Goal: Information Seeking & Learning: Understand process/instructions

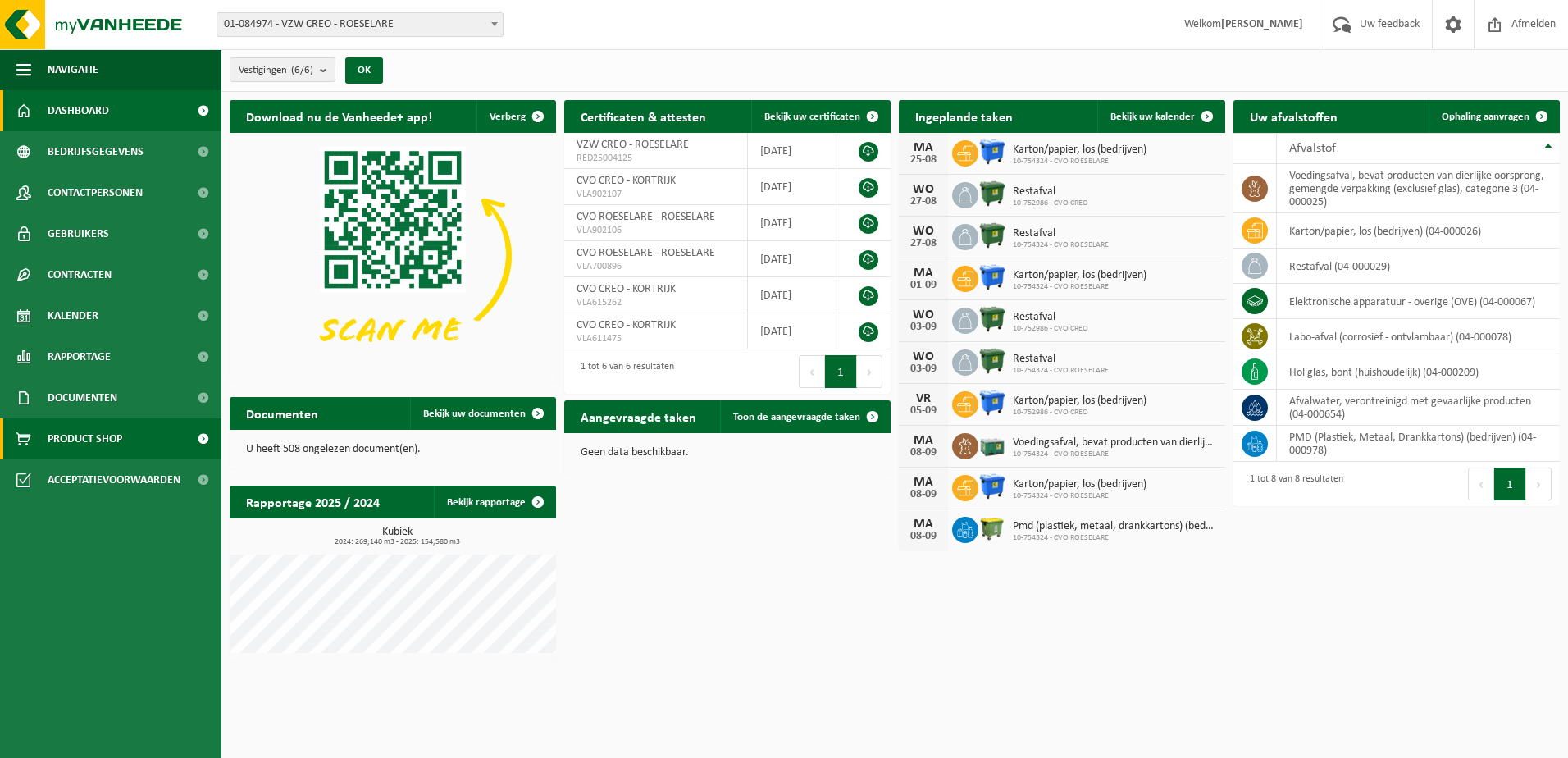
click at [131, 441] on link "Product Shop" at bounding box center [110, 439] width 221 height 41
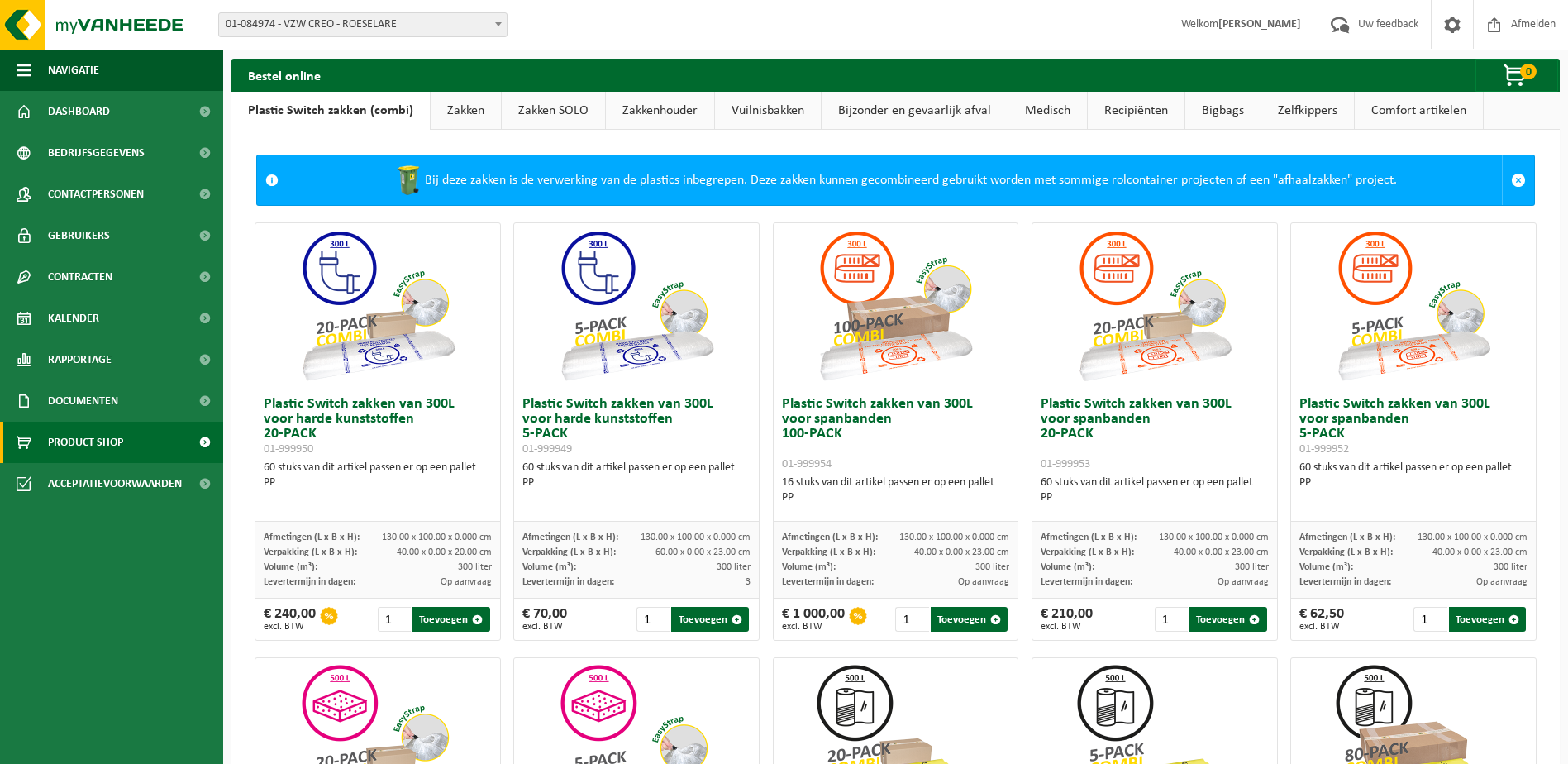
click at [565, 110] on link "Zakken SOLO" at bounding box center [554, 110] width 104 height 38
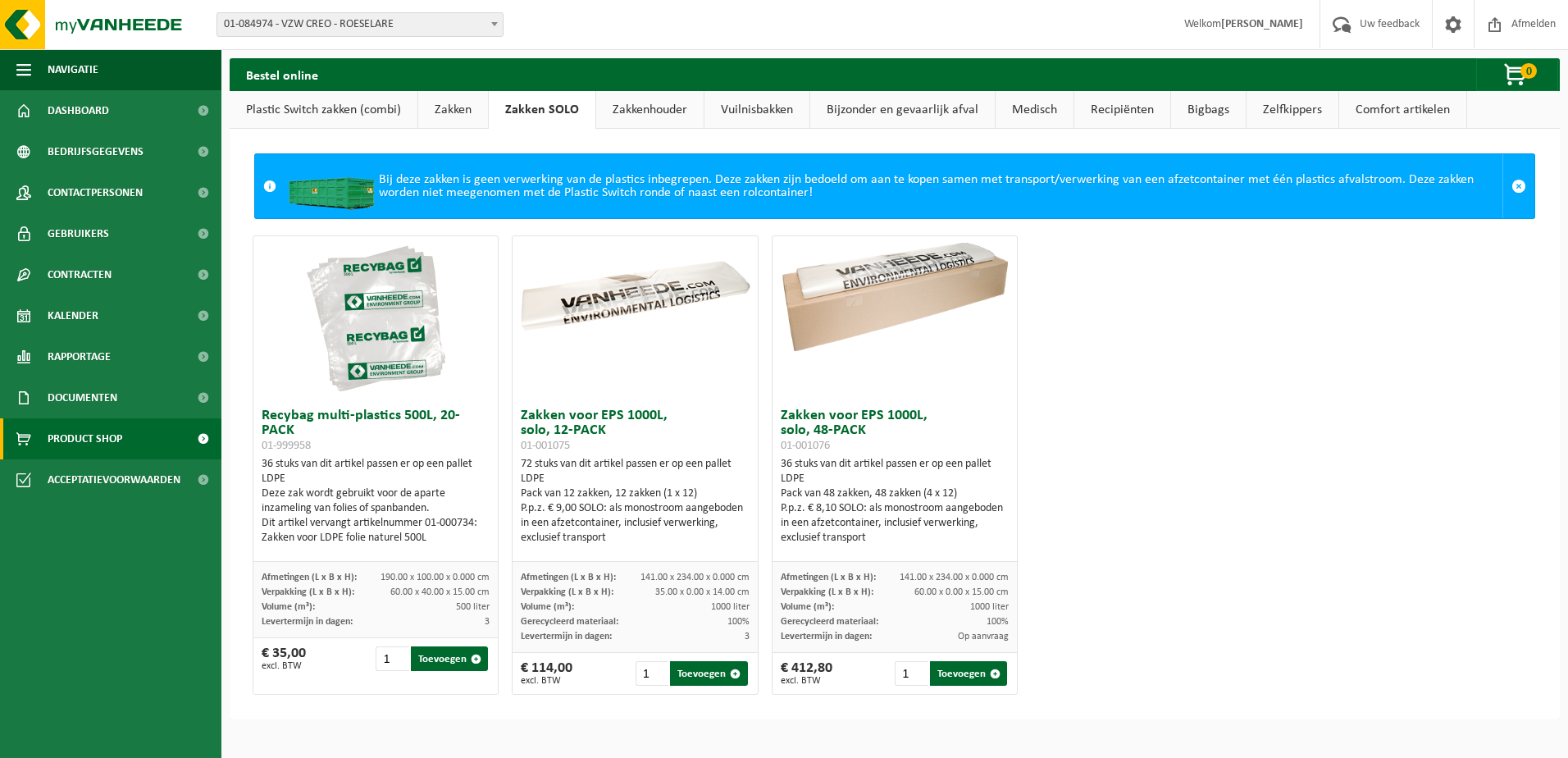
click at [475, 111] on link "Zakken" at bounding box center [453, 109] width 70 height 38
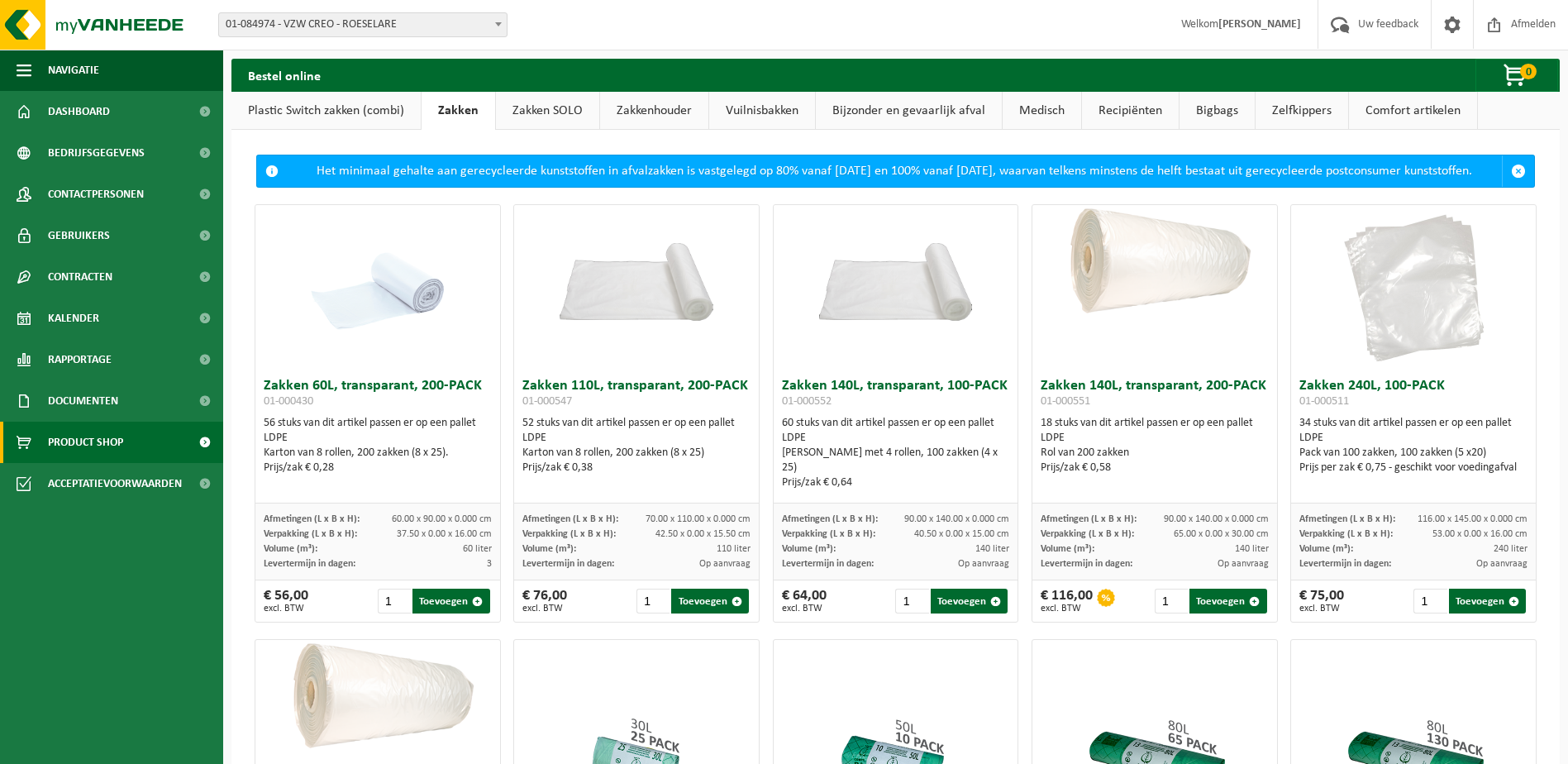
click at [687, 115] on link "Zakkenhouder" at bounding box center [655, 110] width 109 height 38
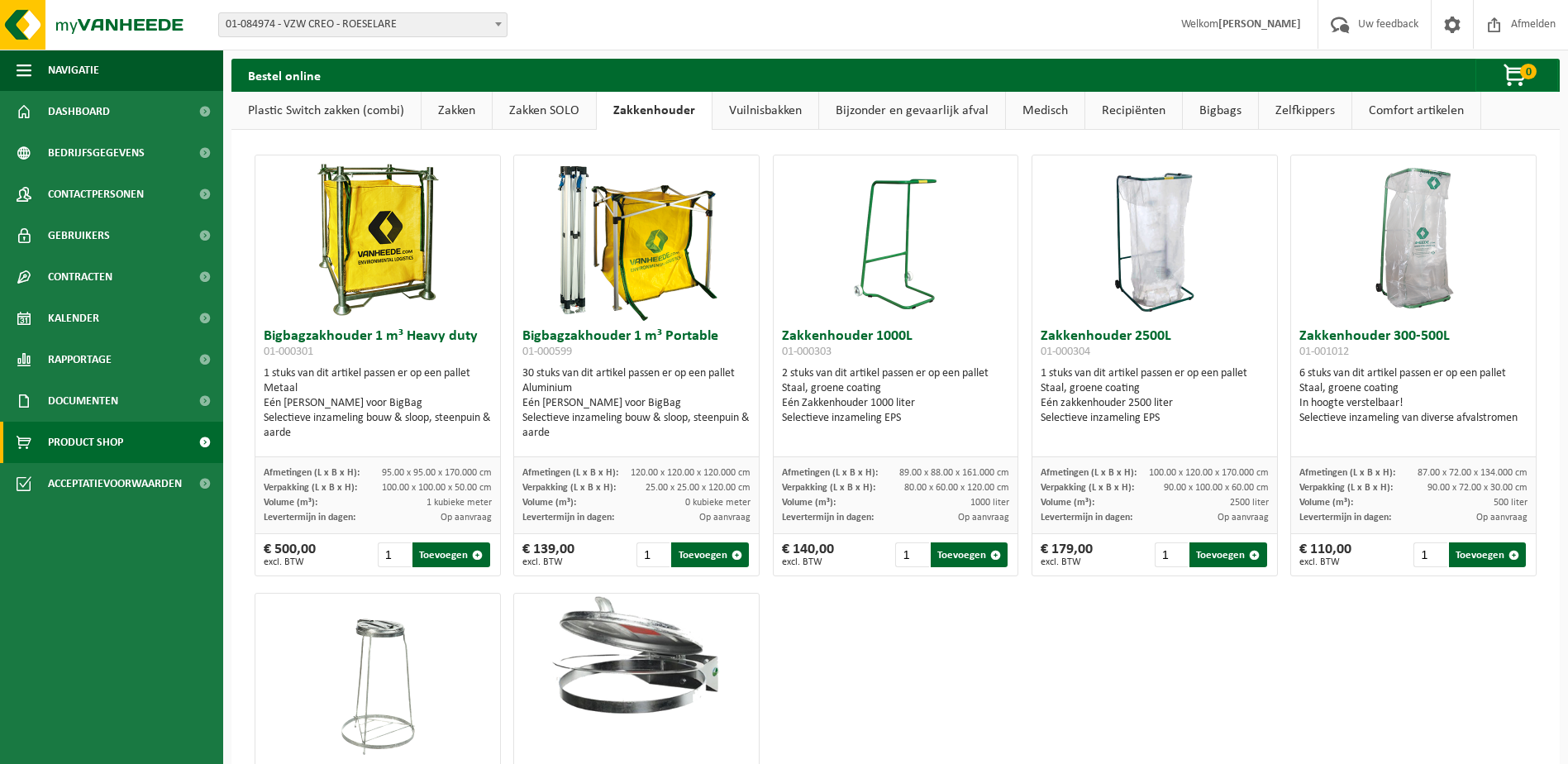
click at [1207, 113] on link "Bigbags" at bounding box center [1220, 110] width 76 height 38
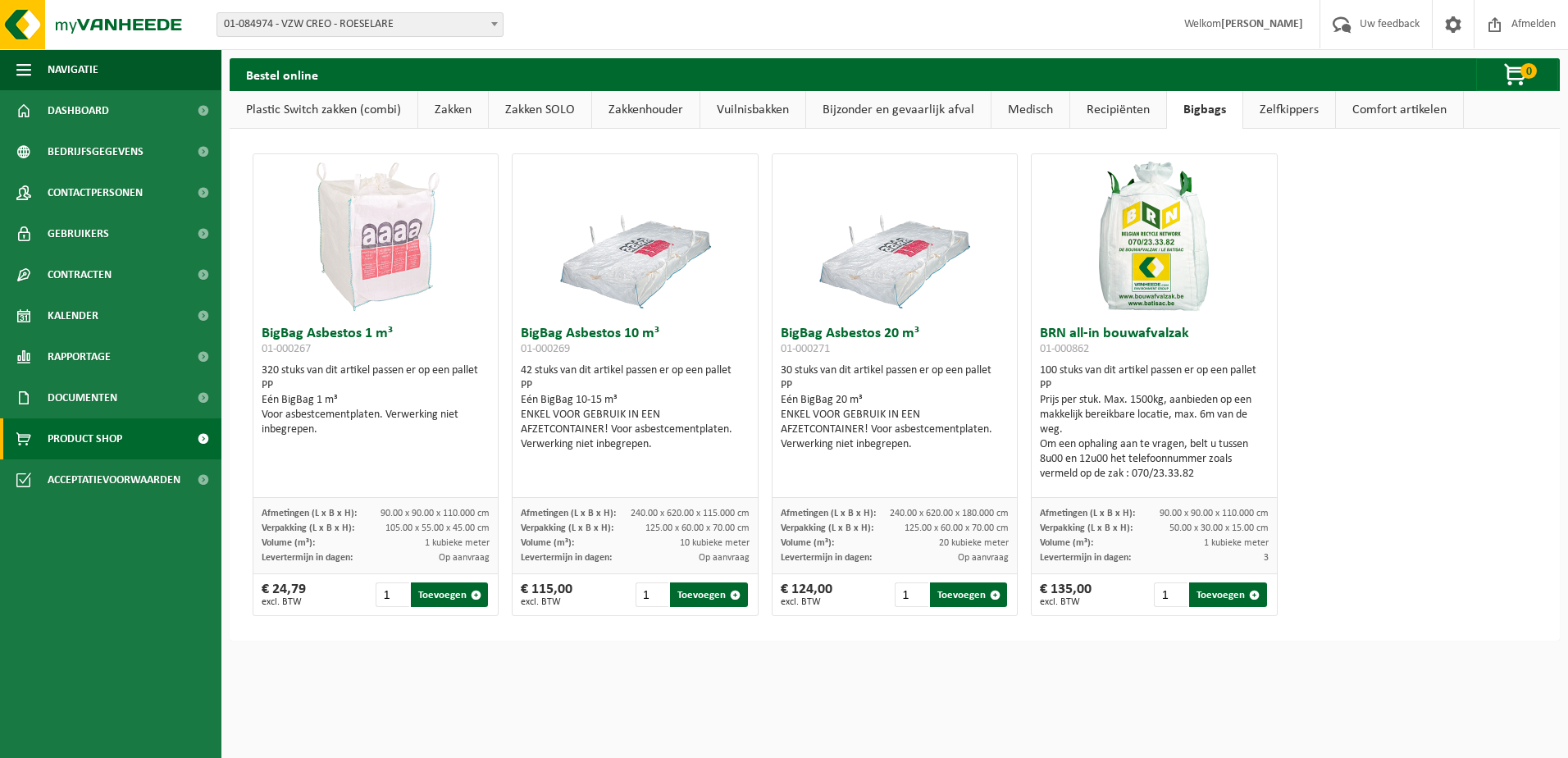
click at [1288, 109] on link "Zelfkippers" at bounding box center [1288, 109] width 92 height 38
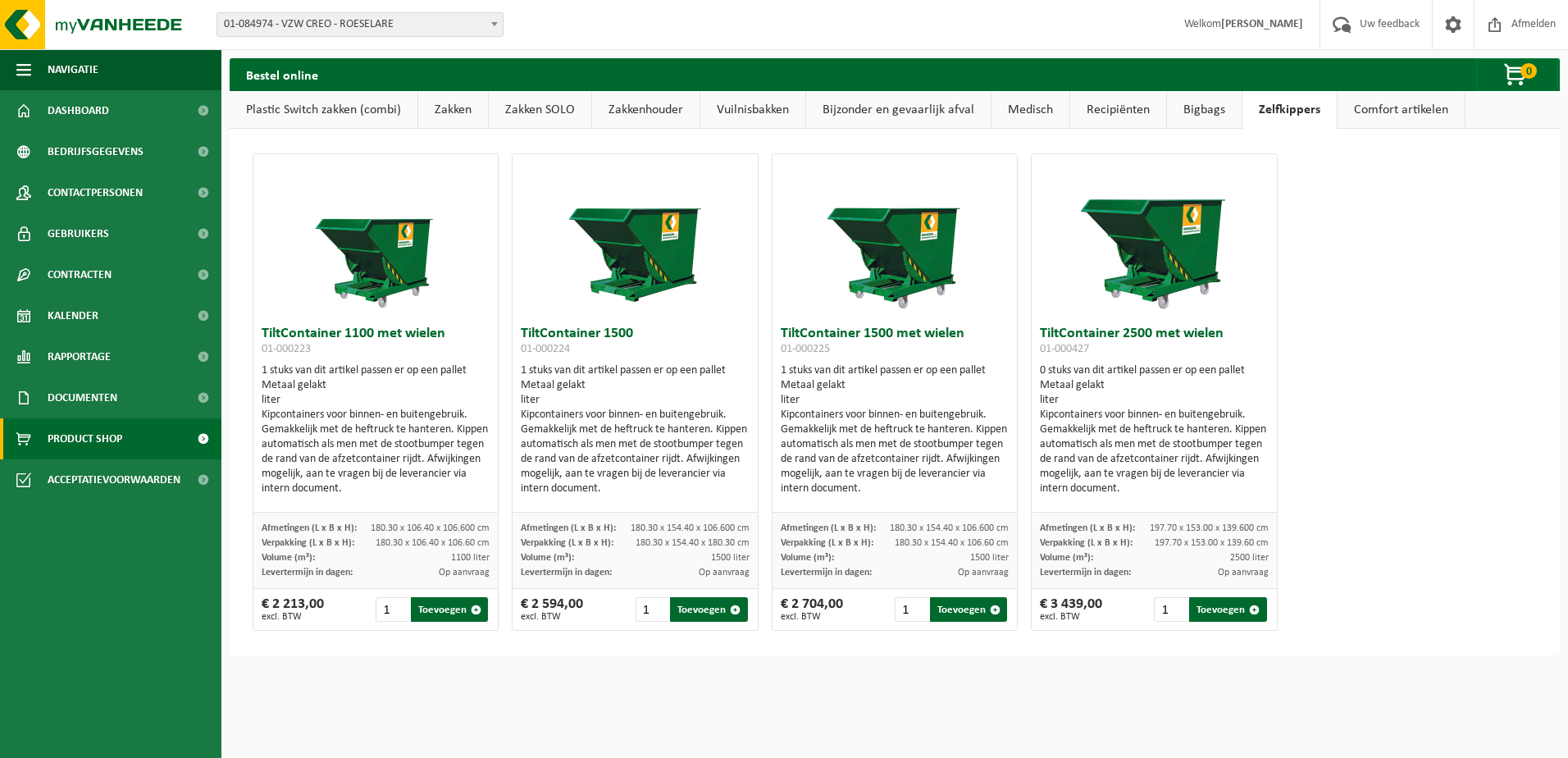
click at [1395, 113] on link "Comfort artikelen" at bounding box center [1400, 109] width 127 height 38
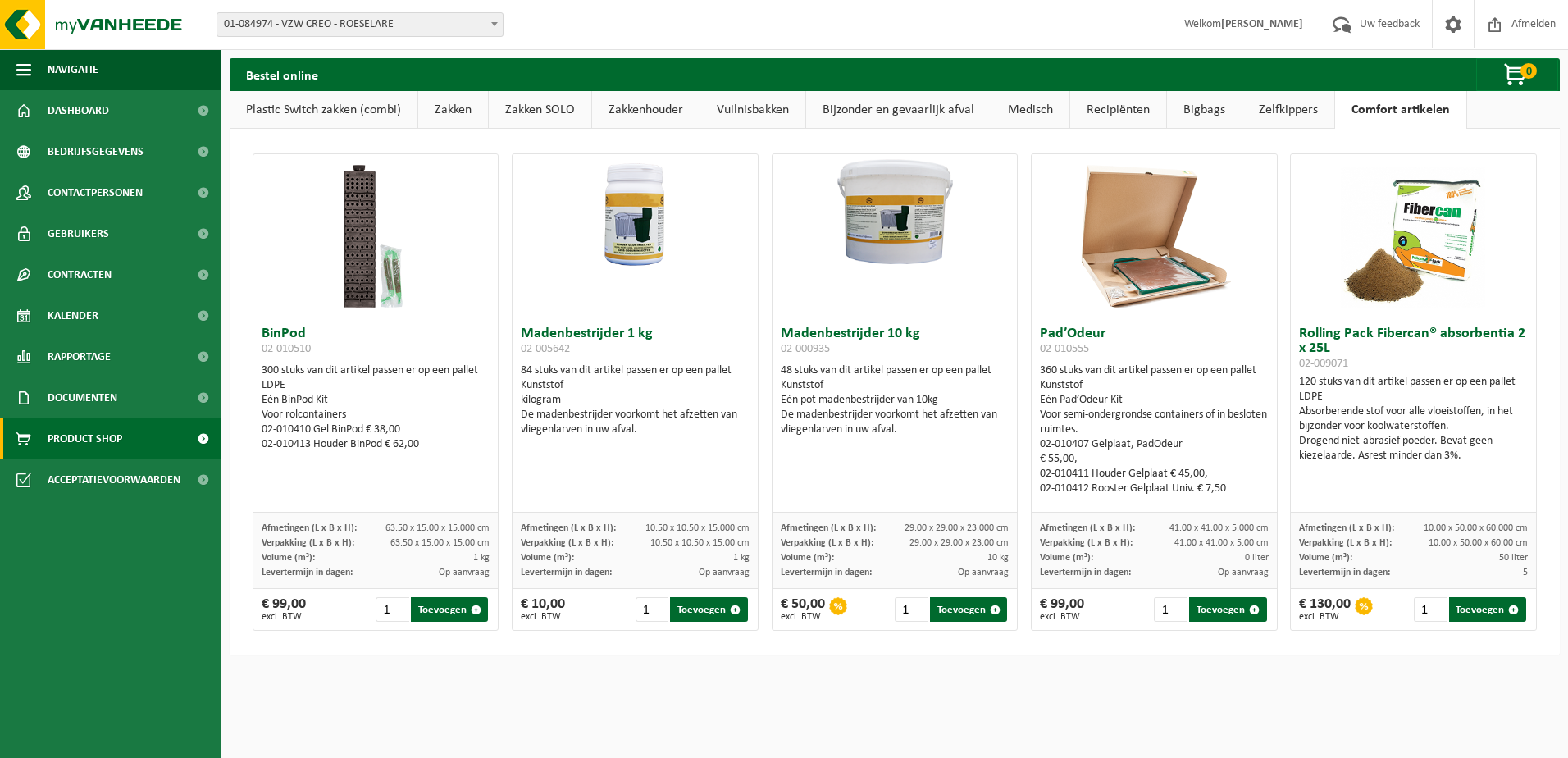
drag, startPoint x: 1299, startPoint y: 113, endPoint x: 1233, endPoint y: 114, distance: 66.0
click at [1299, 113] on link "Zelfkippers" at bounding box center [1288, 109] width 92 height 38
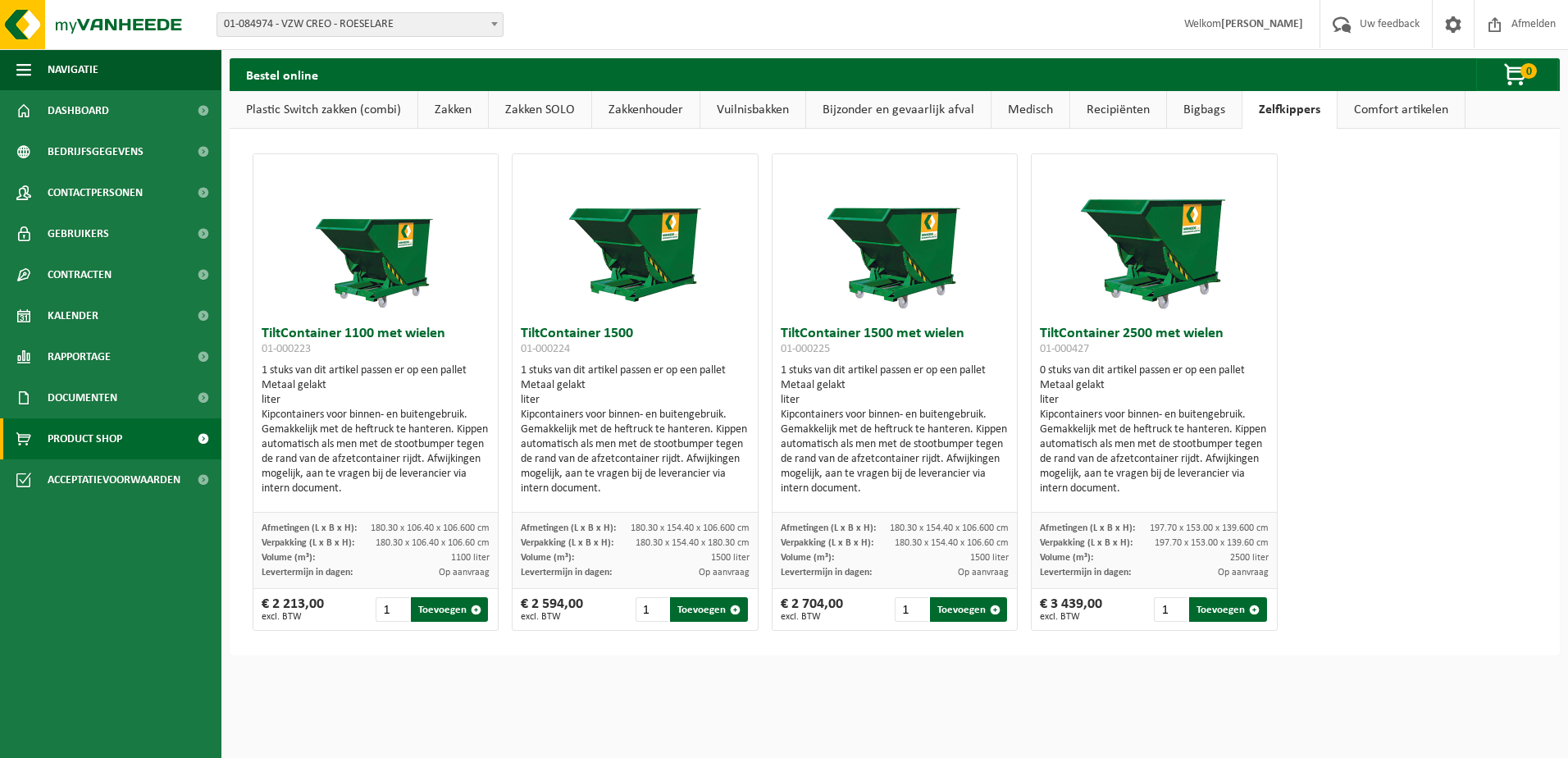
click at [1192, 109] on link "Bigbags" at bounding box center [1204, 109] width 75 height 38
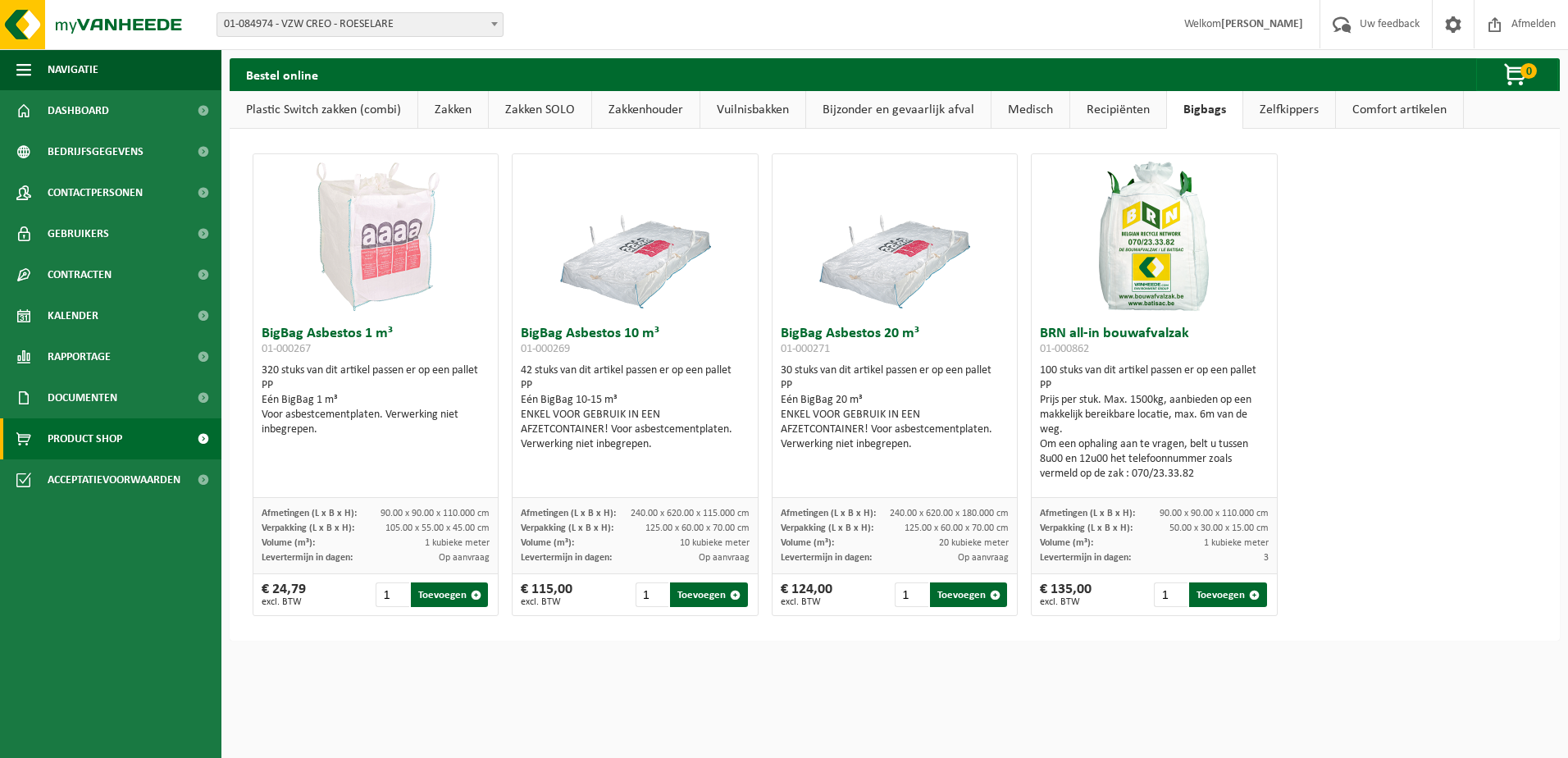
click at [1109, 109] on link "Recipiënten" at bounding box center [1118, 109] width 96 height 38
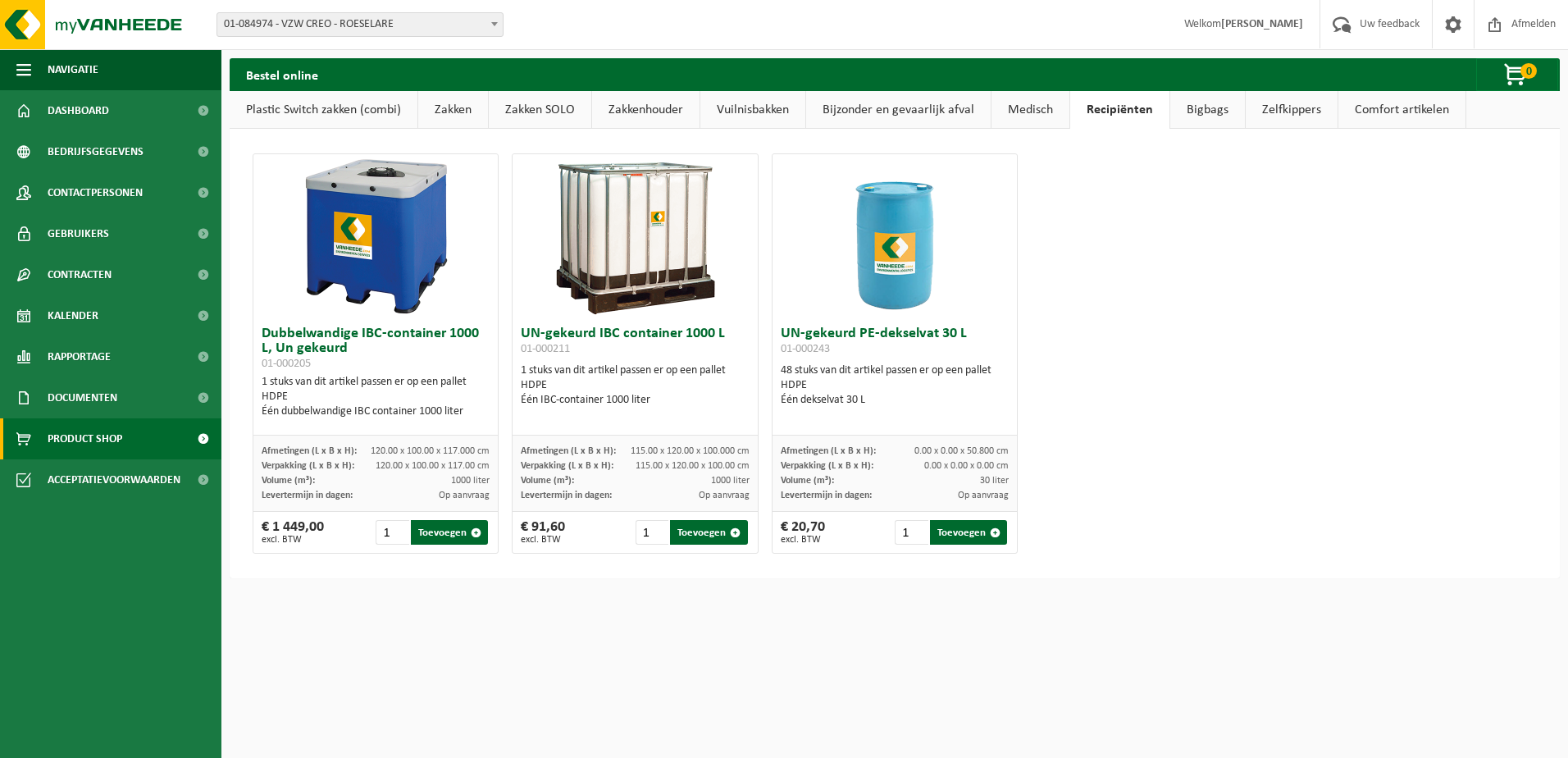
click at [1016, 109] on link "Medisch" at bounding box center [1030, 109] width 78 height 38
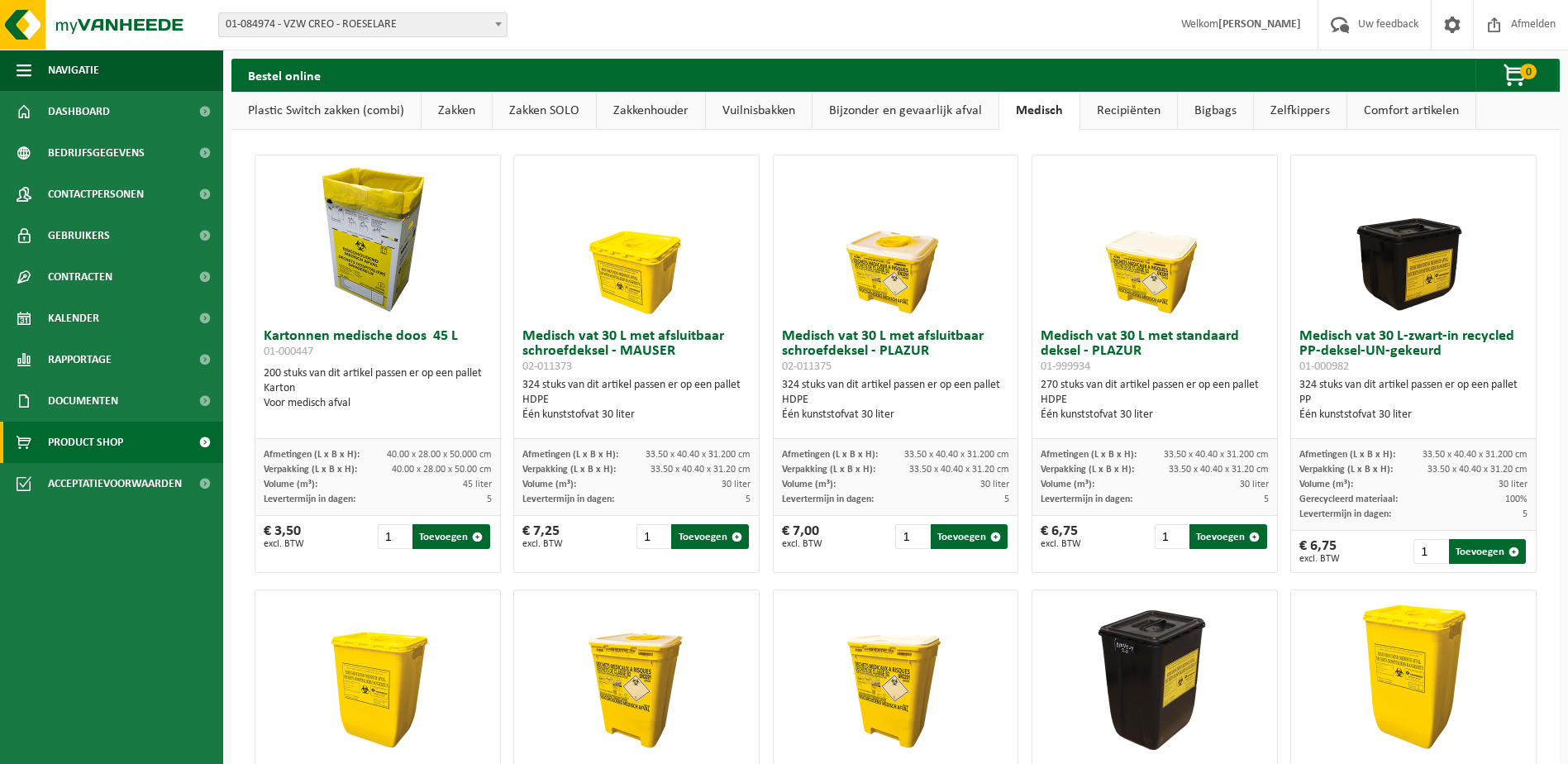
click at [927, 108] on link "Bijzonder en gevaarlijk afval" at bounding box center [905, 110] width 186 height 38
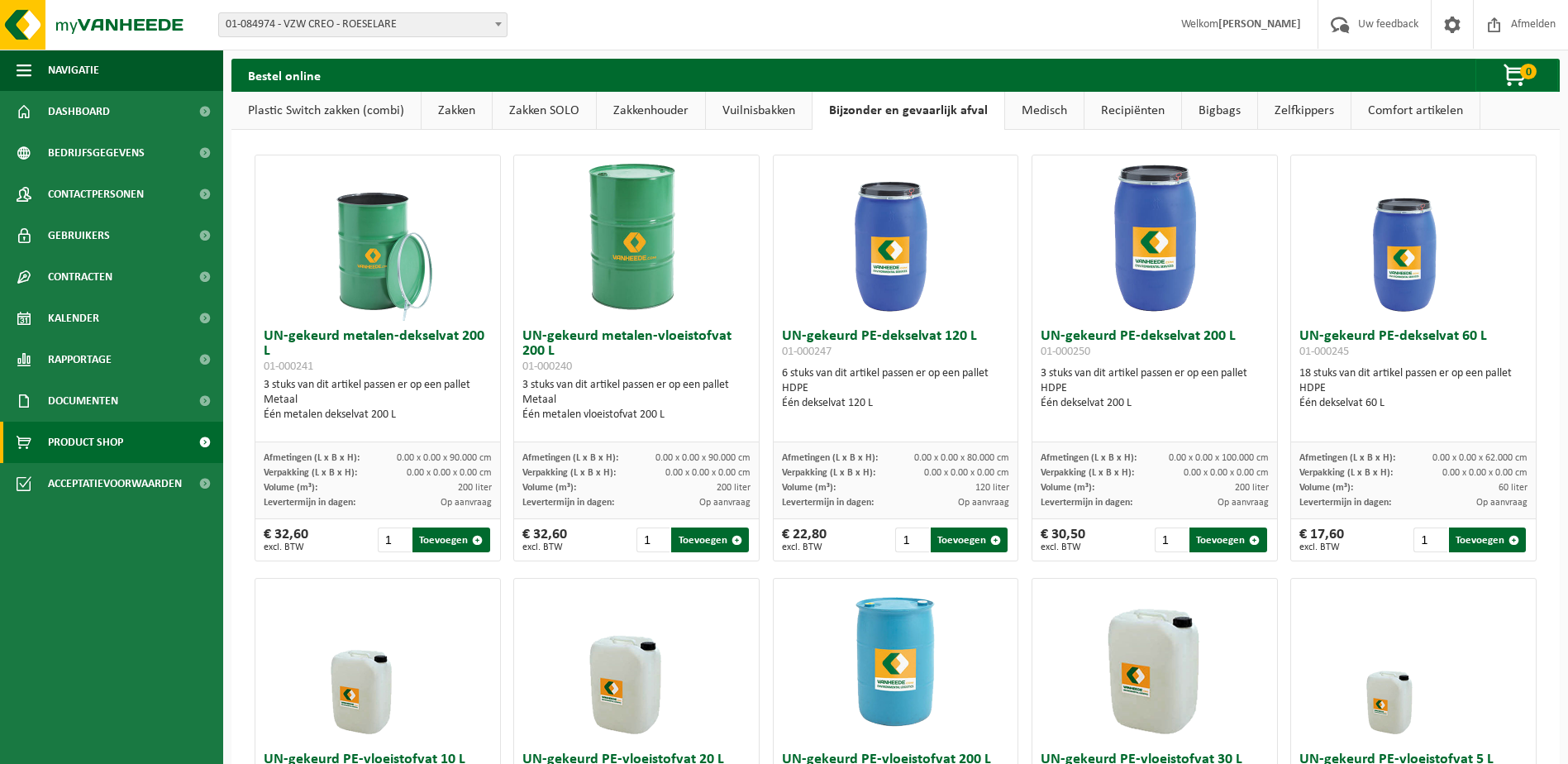
click at [784, 111] on link "Vuilnisbakken" at bounding box center [759, 110] width 106 height 38
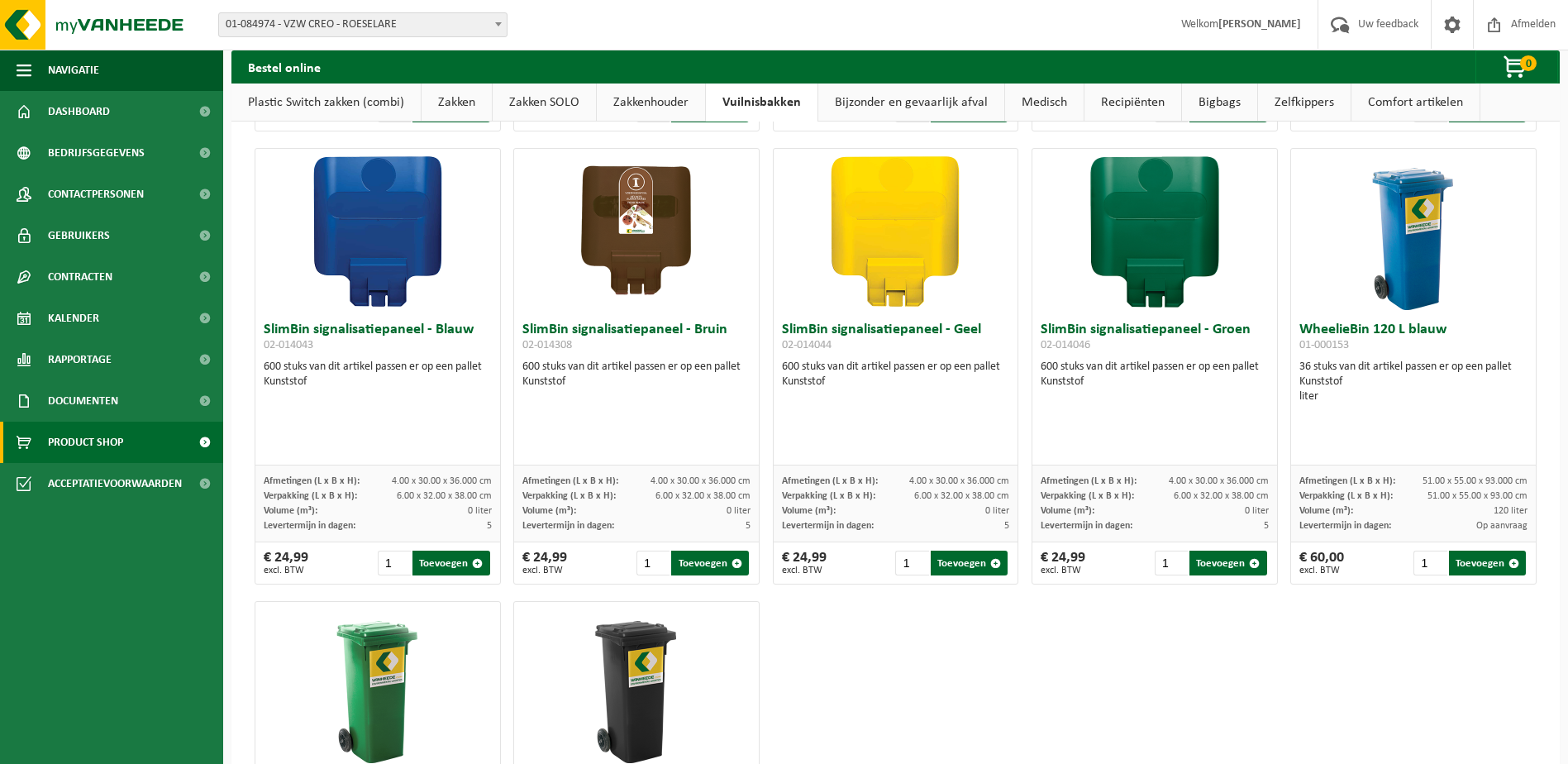
scroll to position [2133, 0]
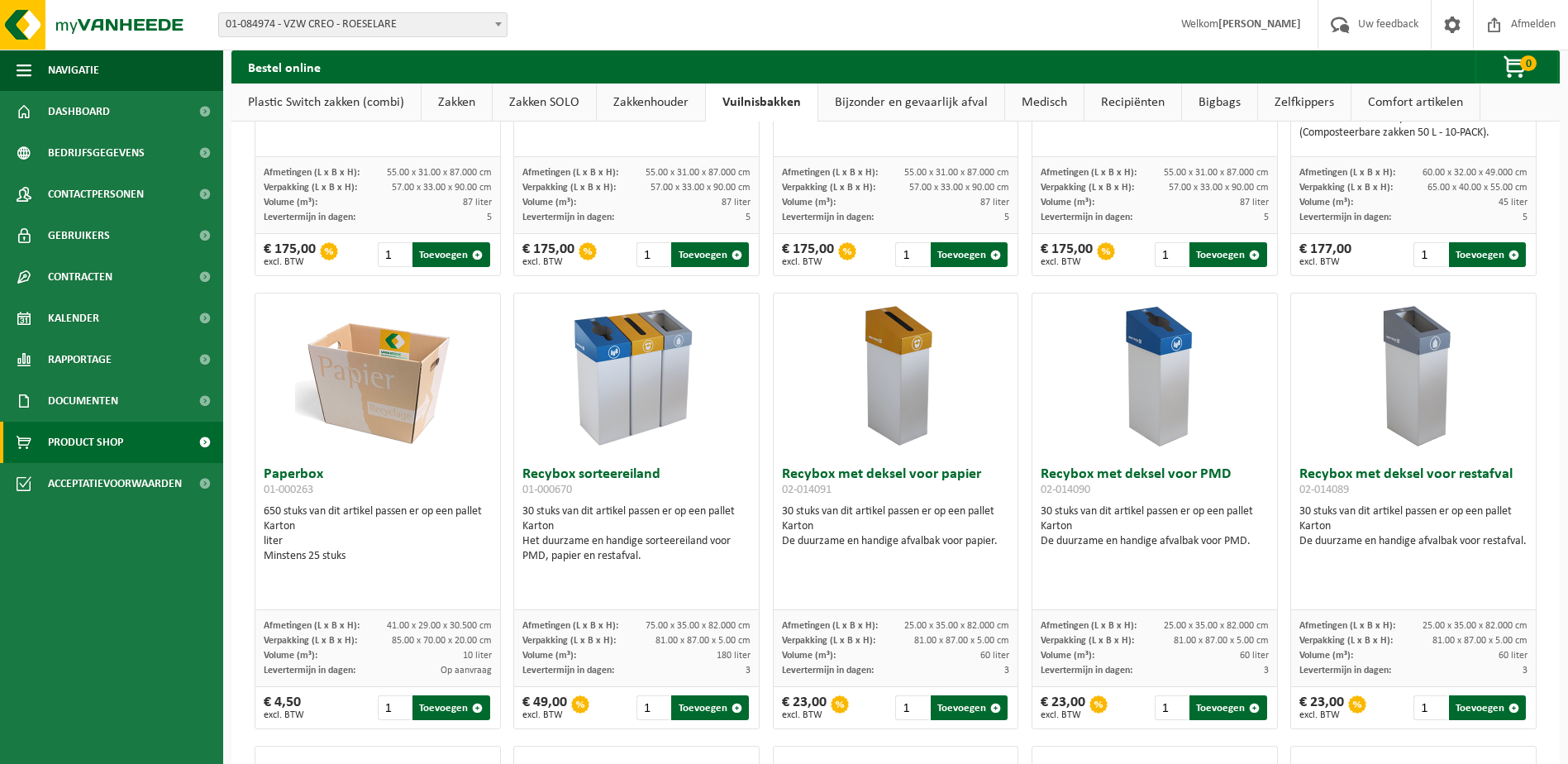
click at [671, 101] on link "Zakkenhouder" at bounding box center [651, 102] width 109 height 38
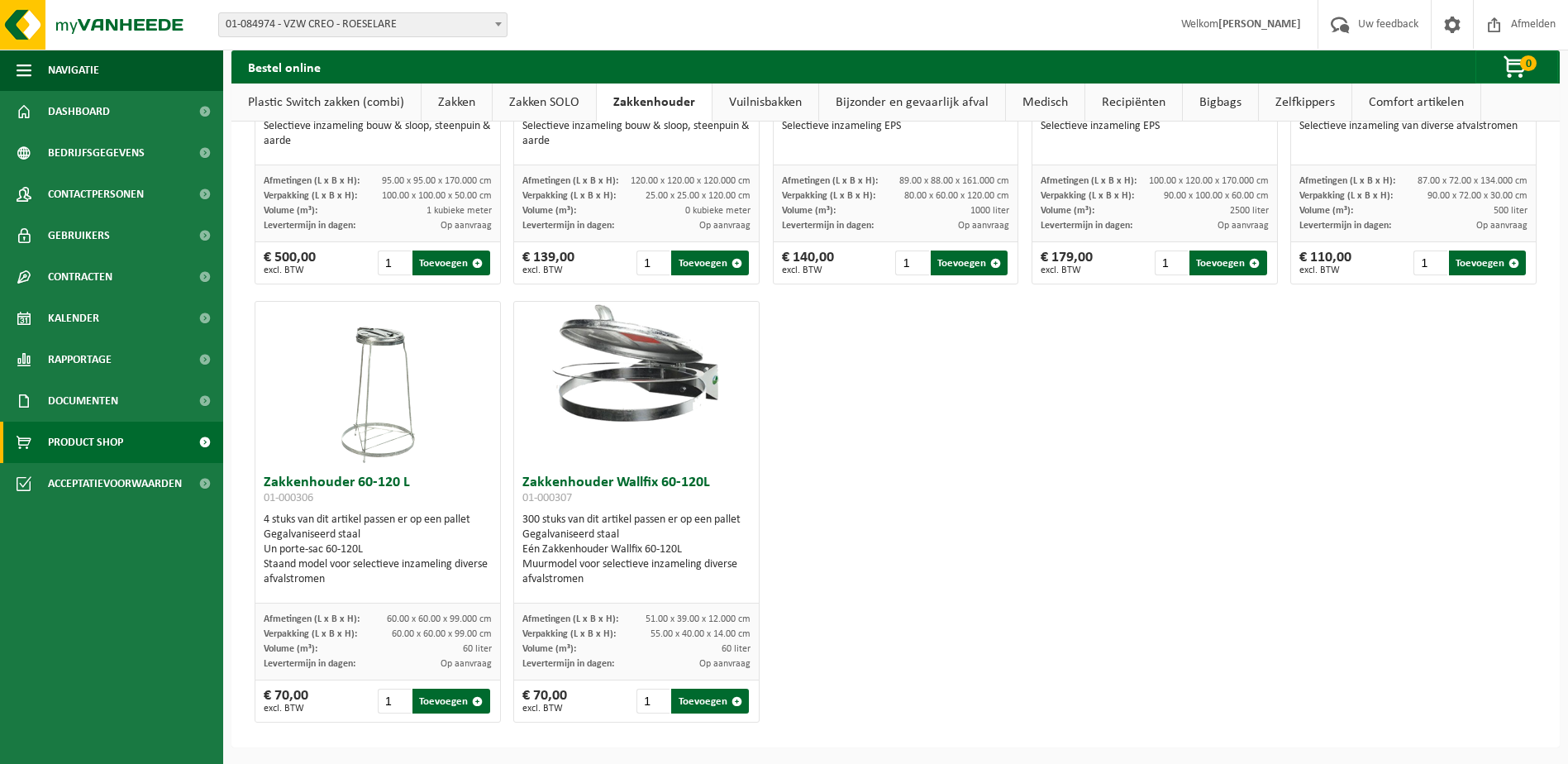
scroll to position [0, 0]
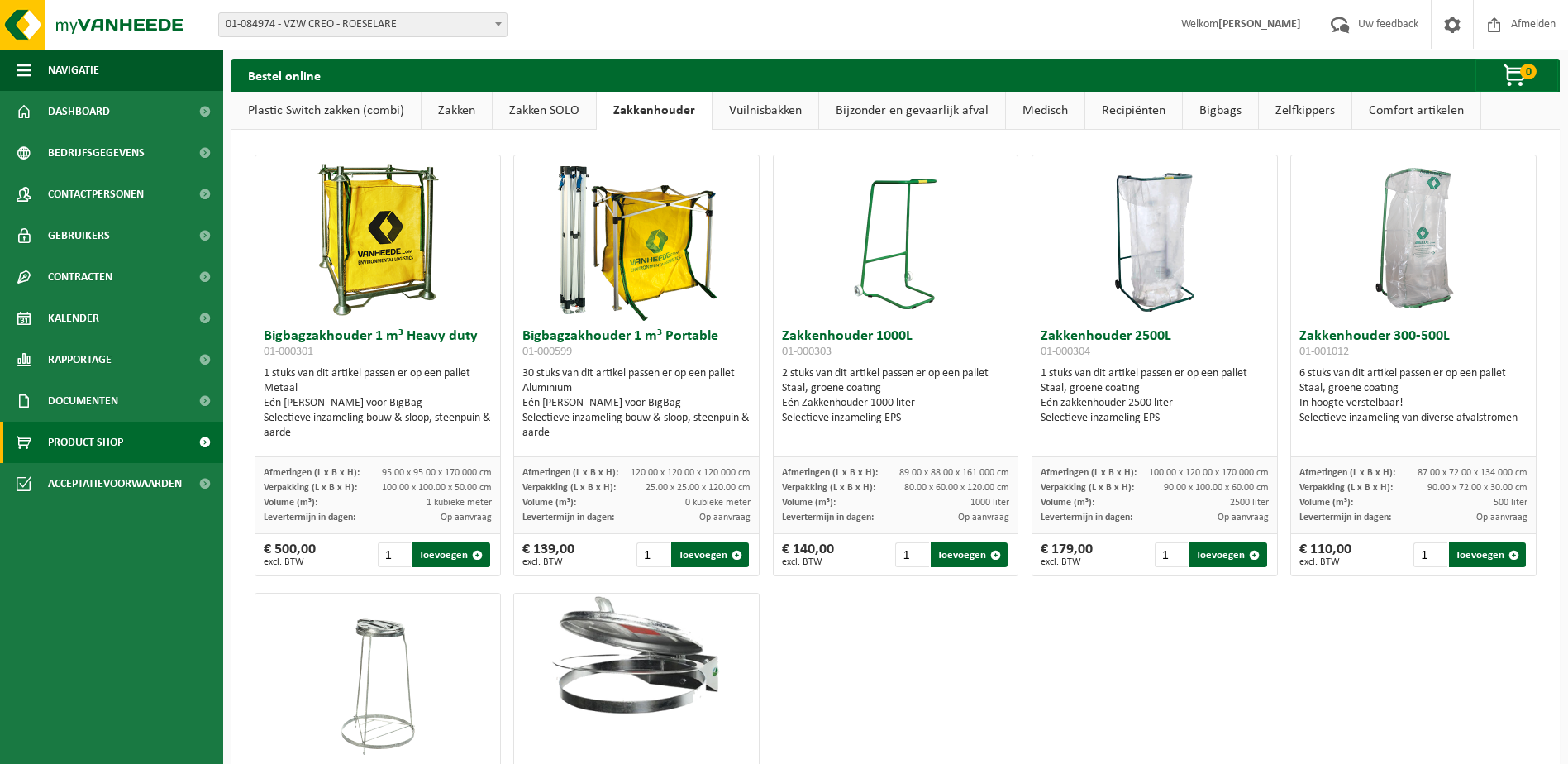
click at [539, 98] on link "Zakken SOLO" at bounding box center [544, 110] width 104 height 38
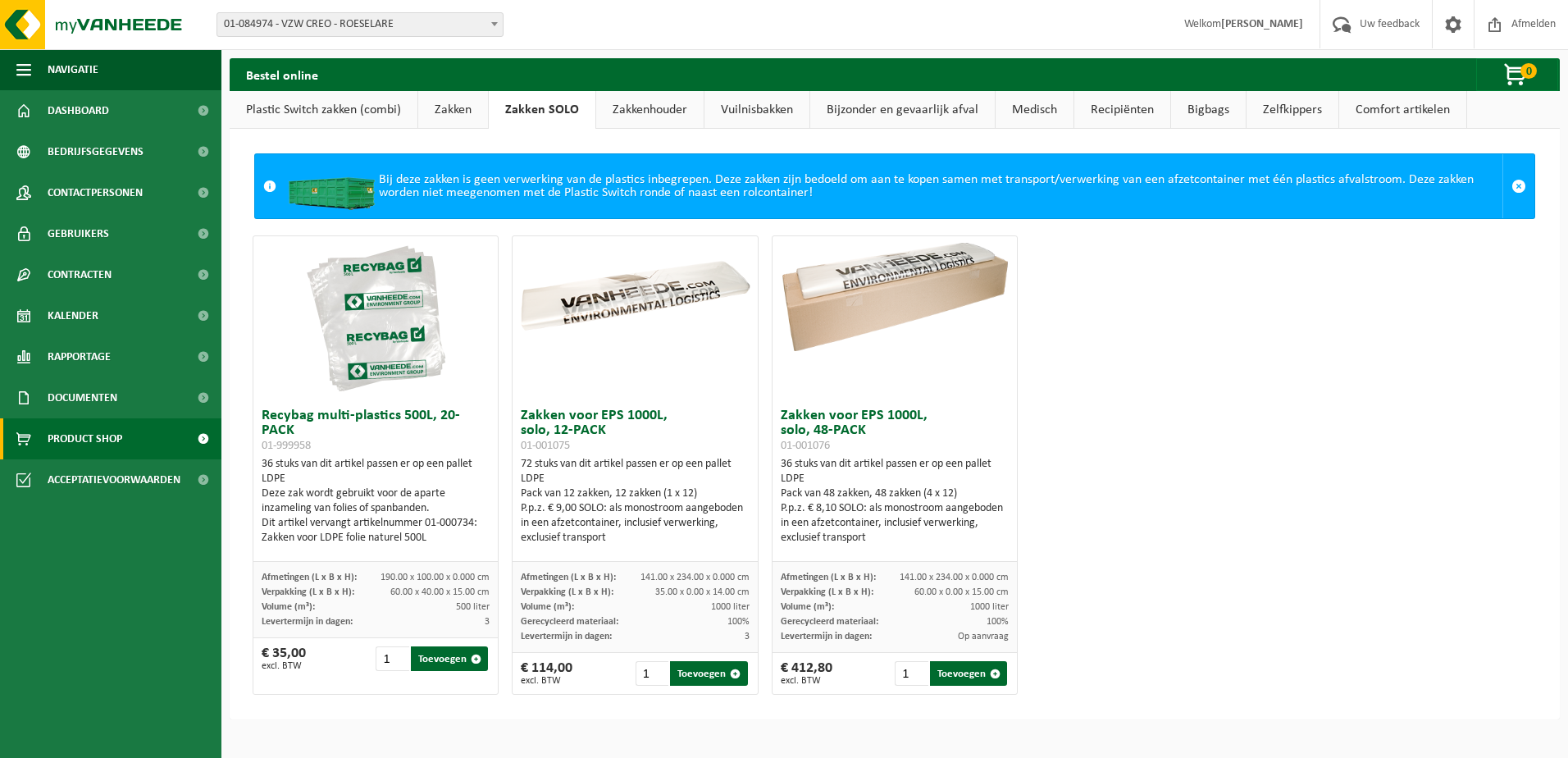
click at [435, 109] on link "Zakken" at bounding box center [453, 109] width 70 height 38
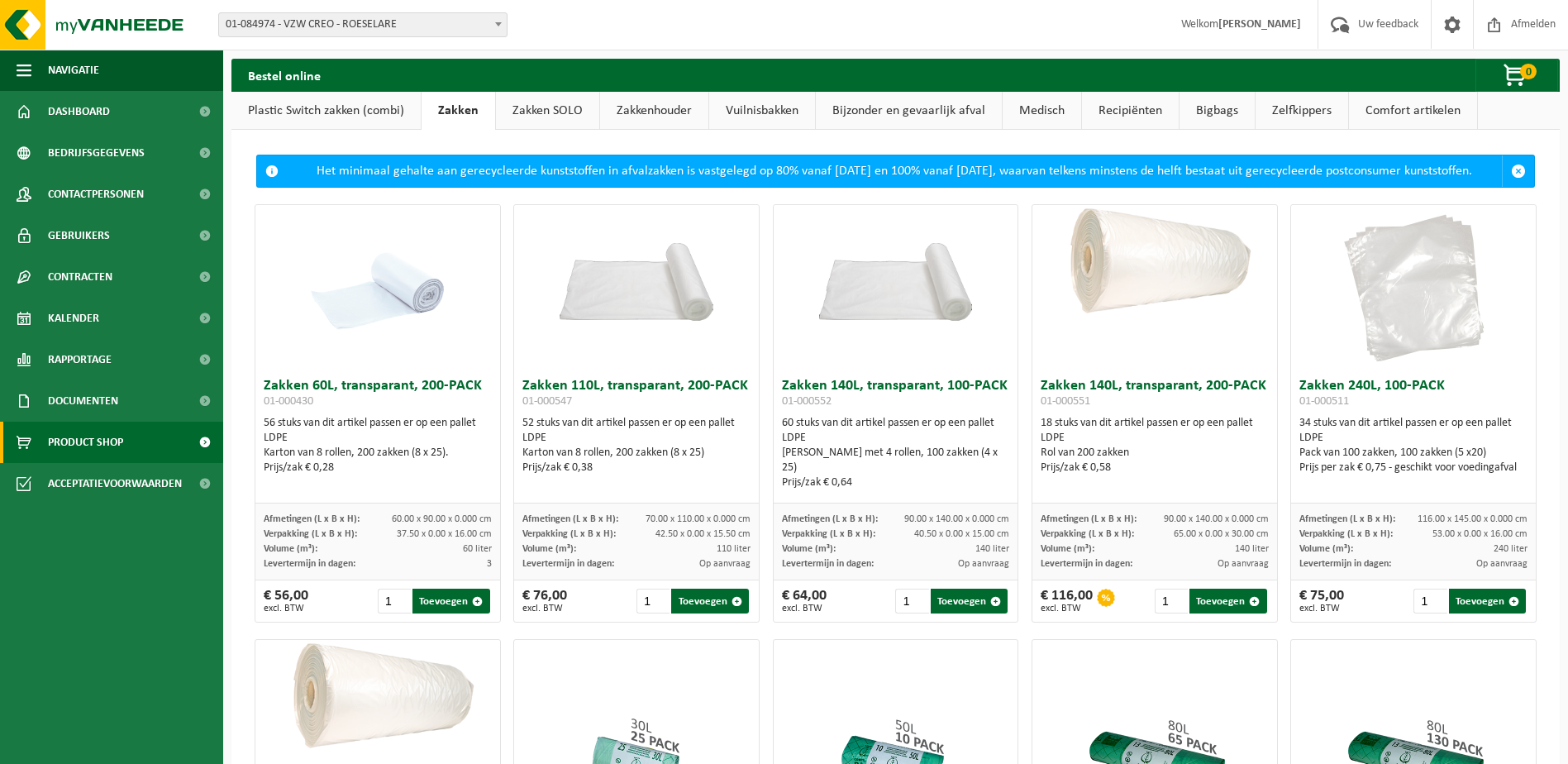
click at [538, 120] on link "Zakken SOLO" at bounding box center [548, 110] width 104 height 38
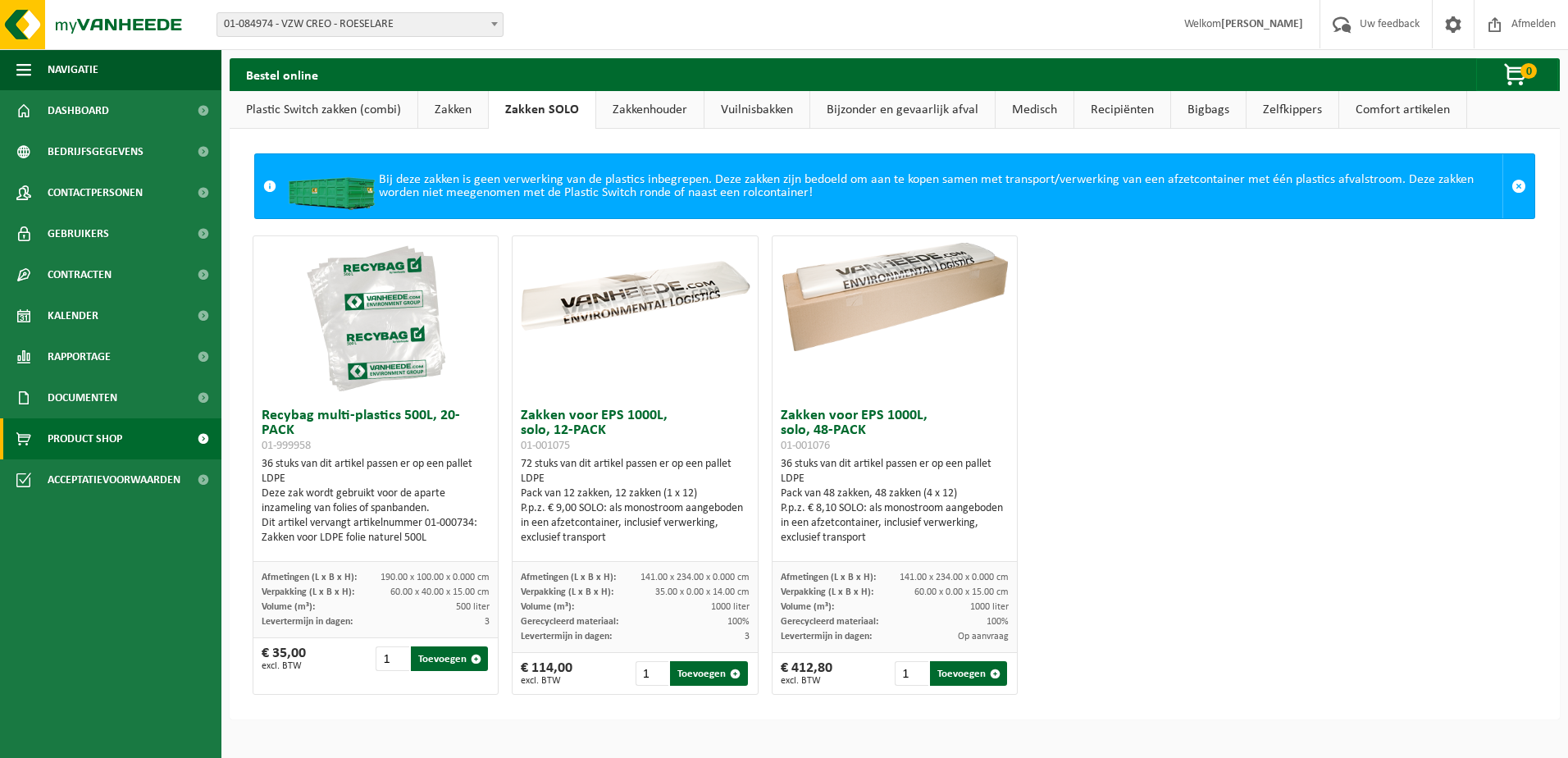
click at [470, 109] on link "Zakken" at bounding box center [453, 109] width 70 height 38
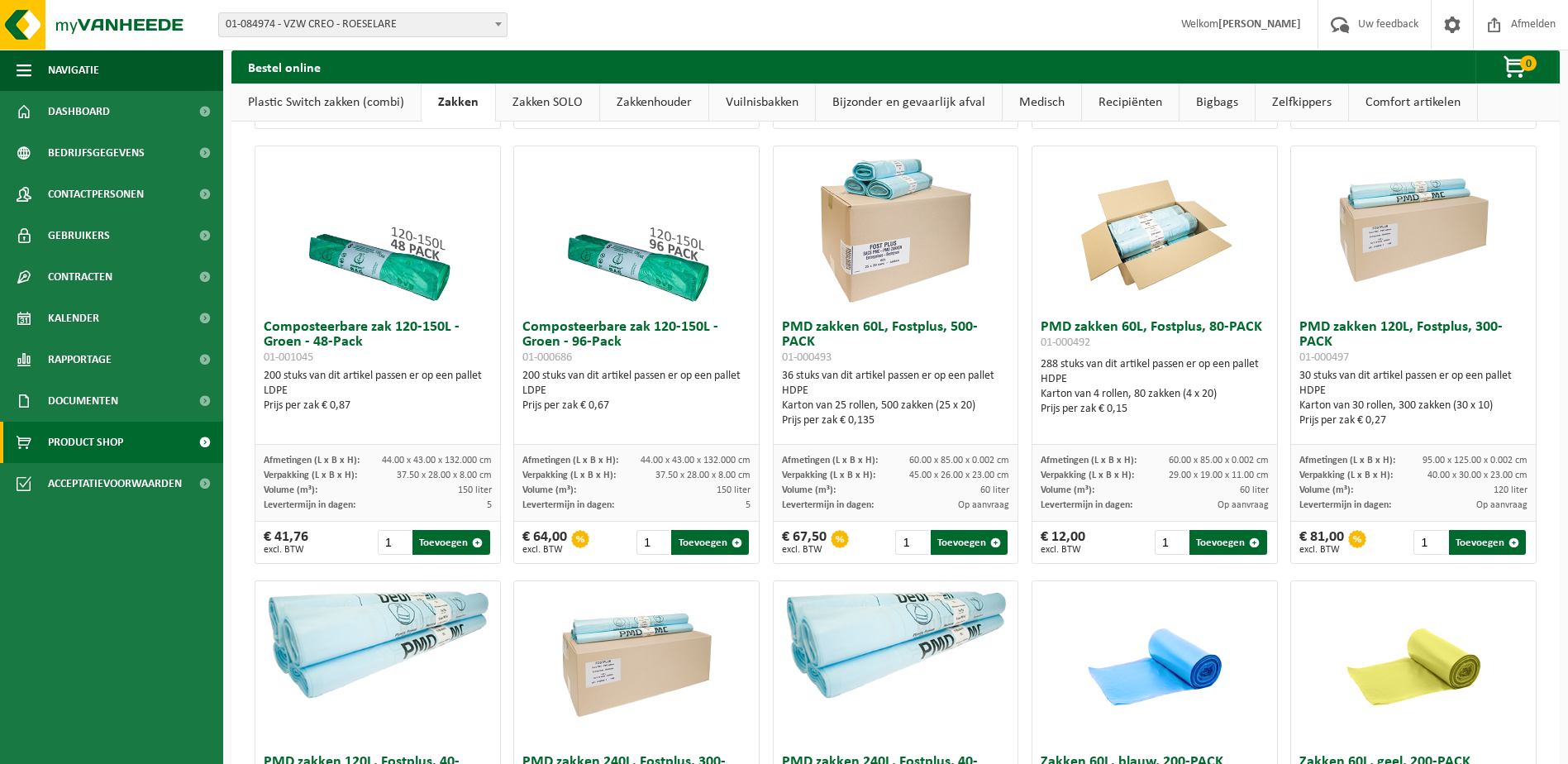
scroll to position [680, 0]
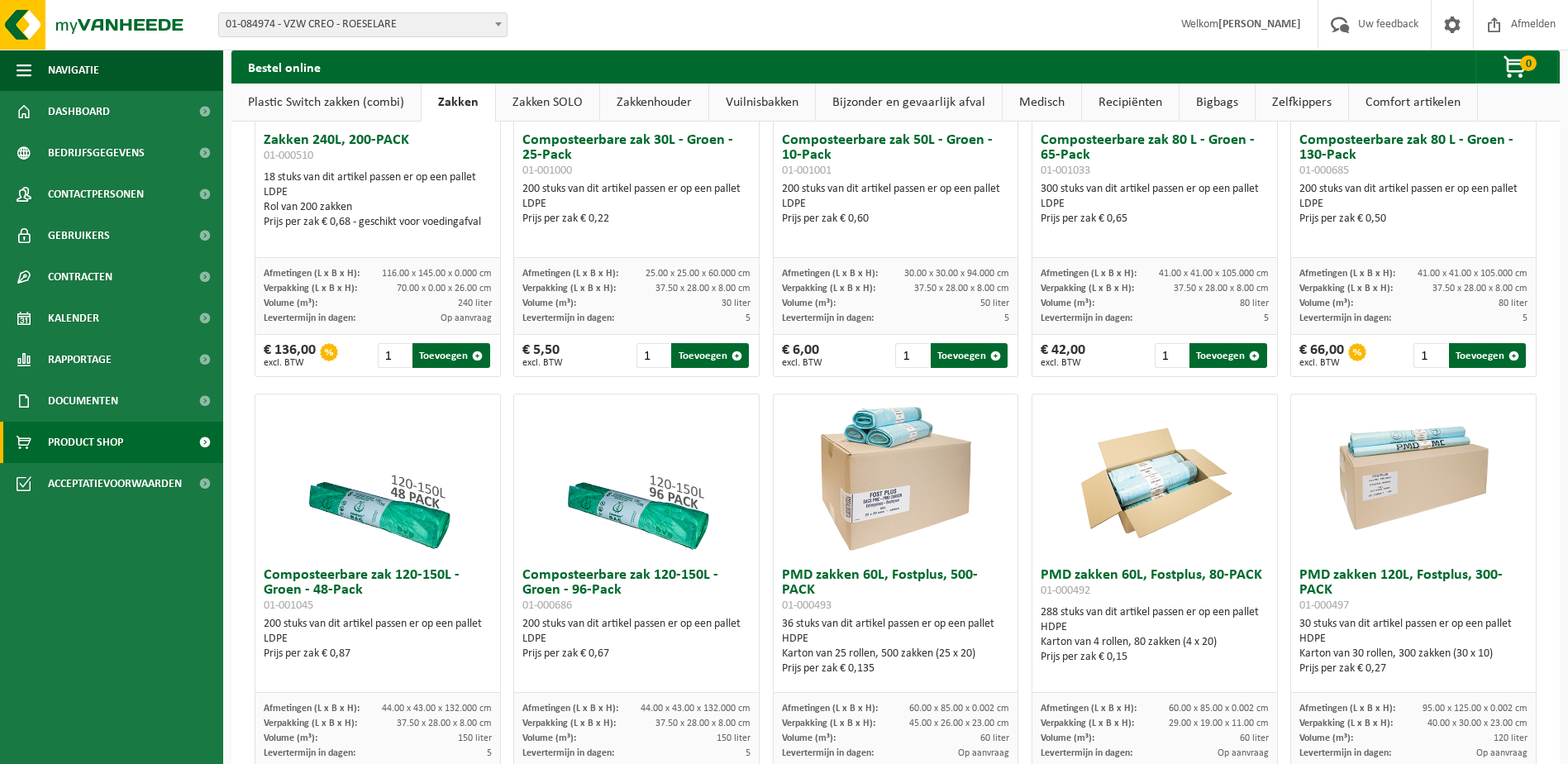
click at [281, 90] on link "Plastic Switch zakken (combi)" at bounding box center [326, 102] width 189 height 38
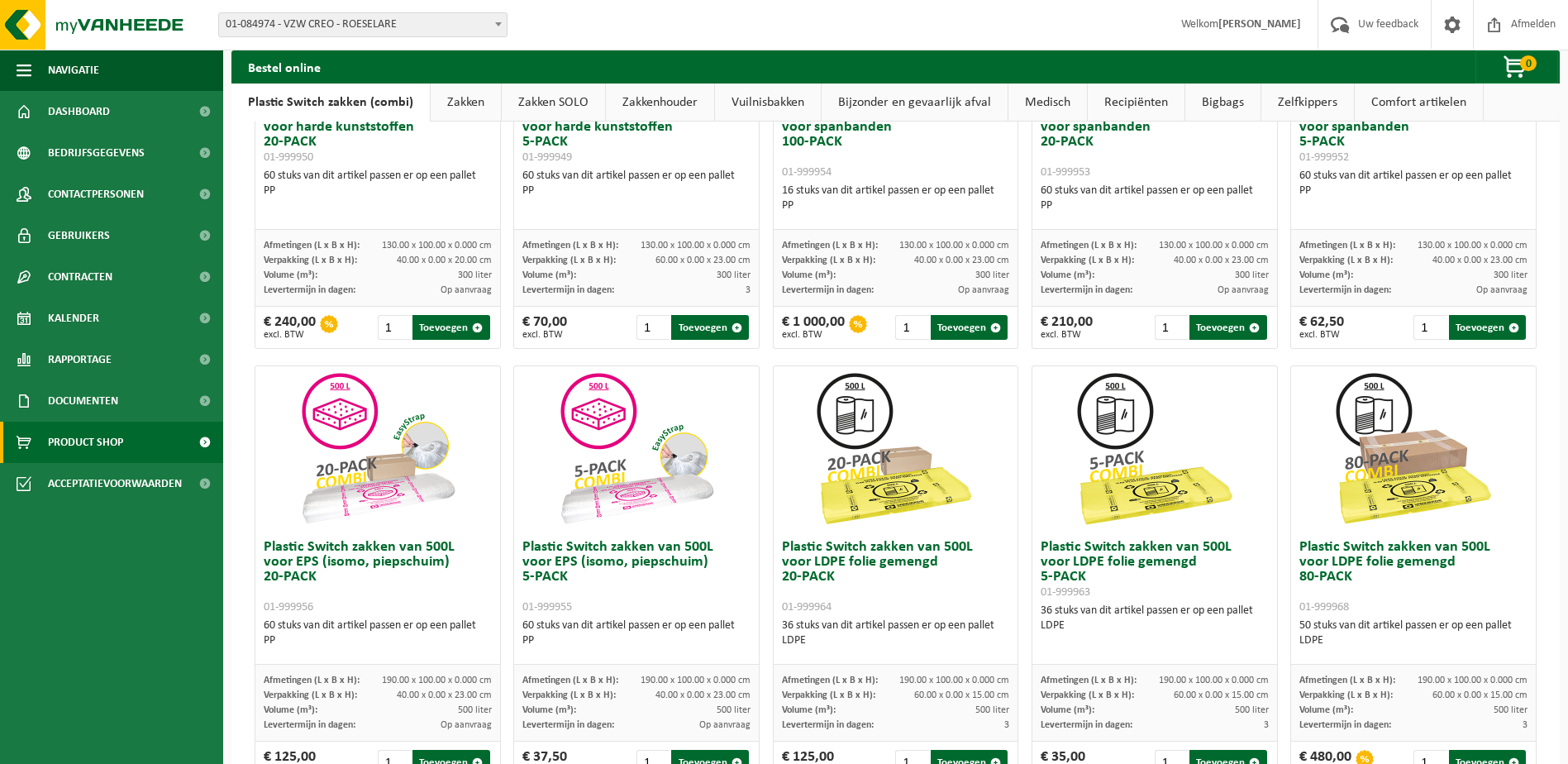
scroll to position [0, 0]
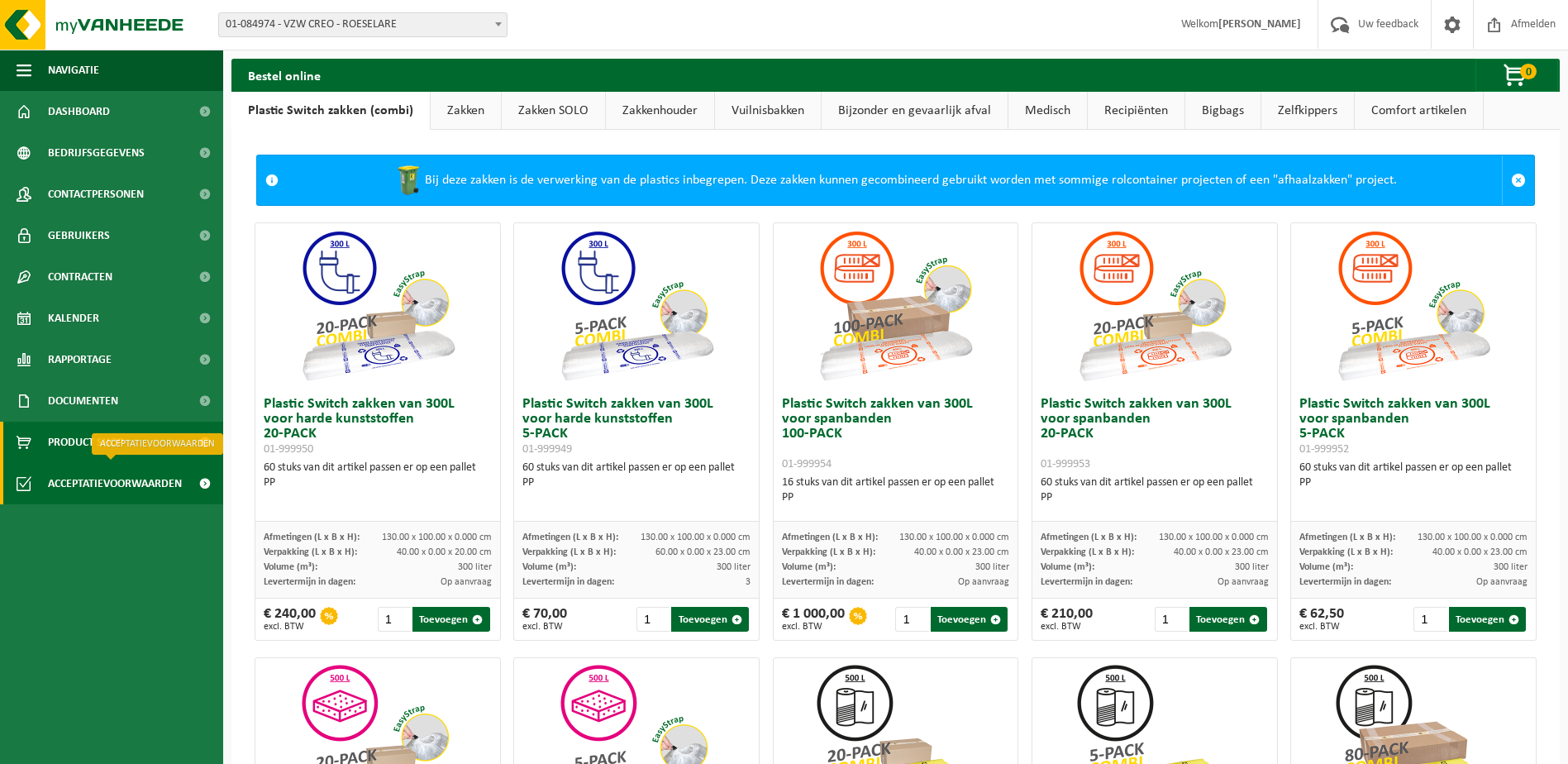
click at [128, 484] on span "Acceptatievoorwaarden" at bounding box center [115, 483] width 134 height 42
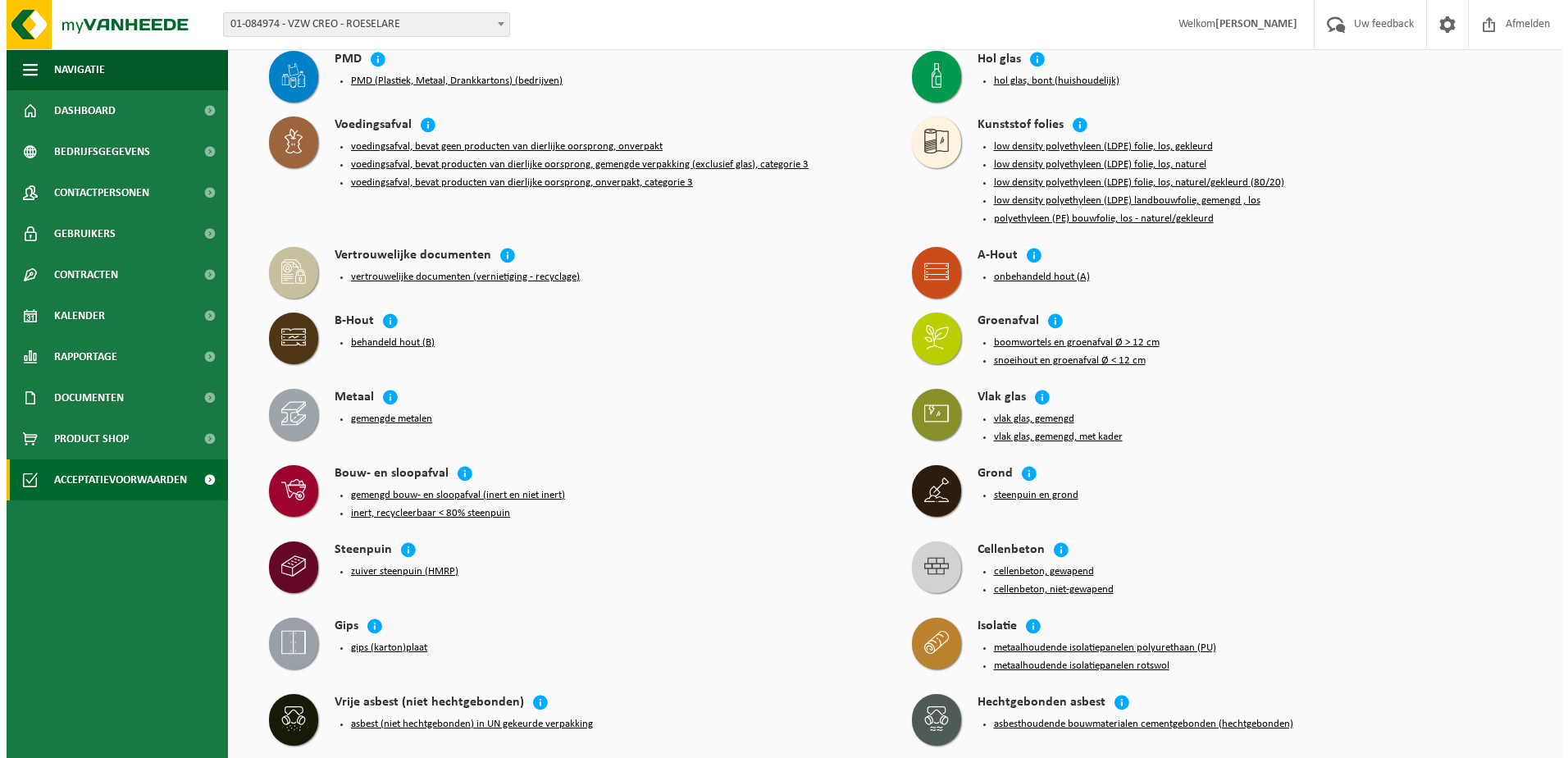
scroll to position [246, 0]
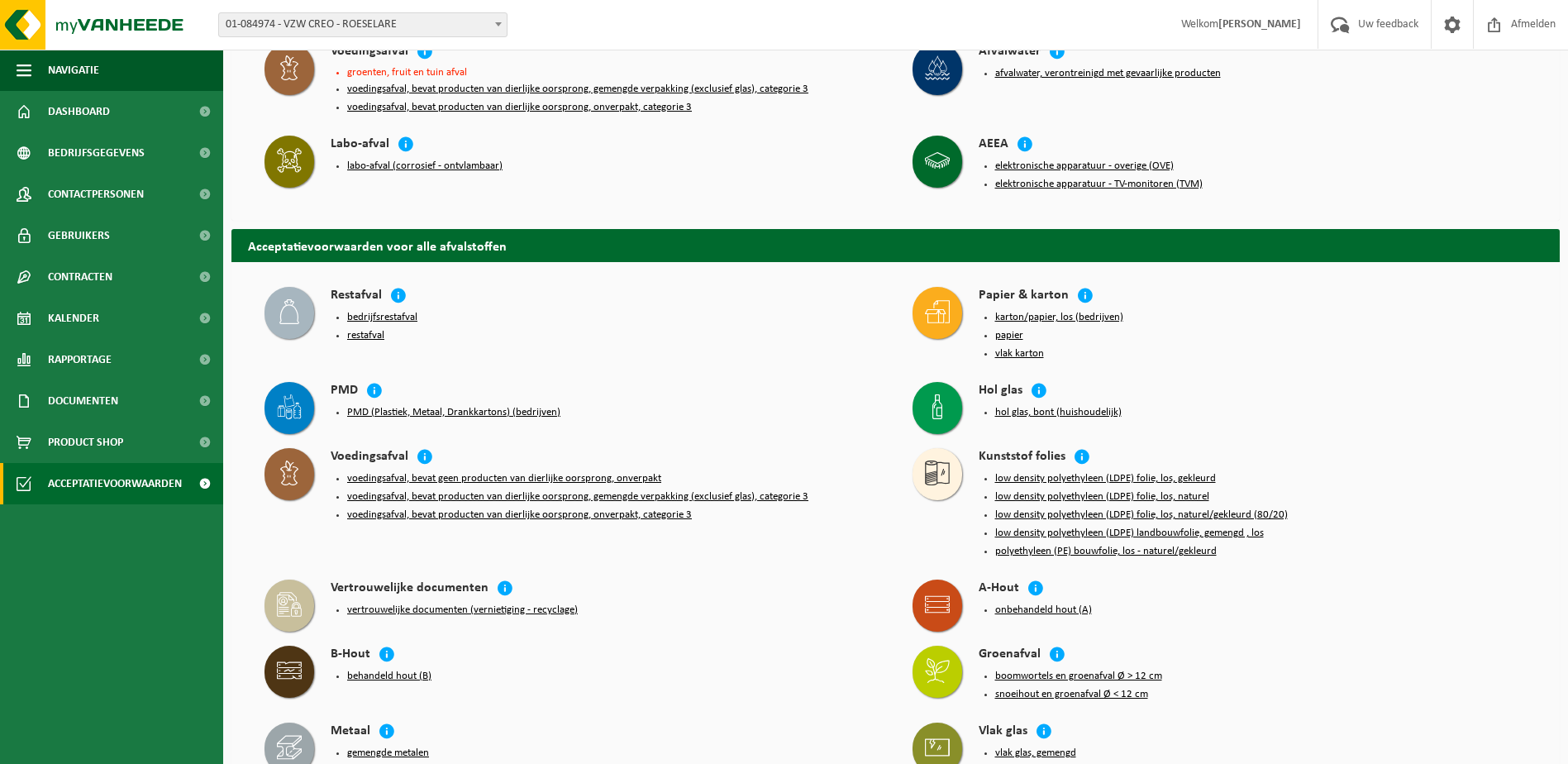
click at [401, 490] on button "voedingsafval, bevat producten van dierlijke oorsprong, gemengde verpakking (ex…" at bounding box center [577, 497] width 461 height 14
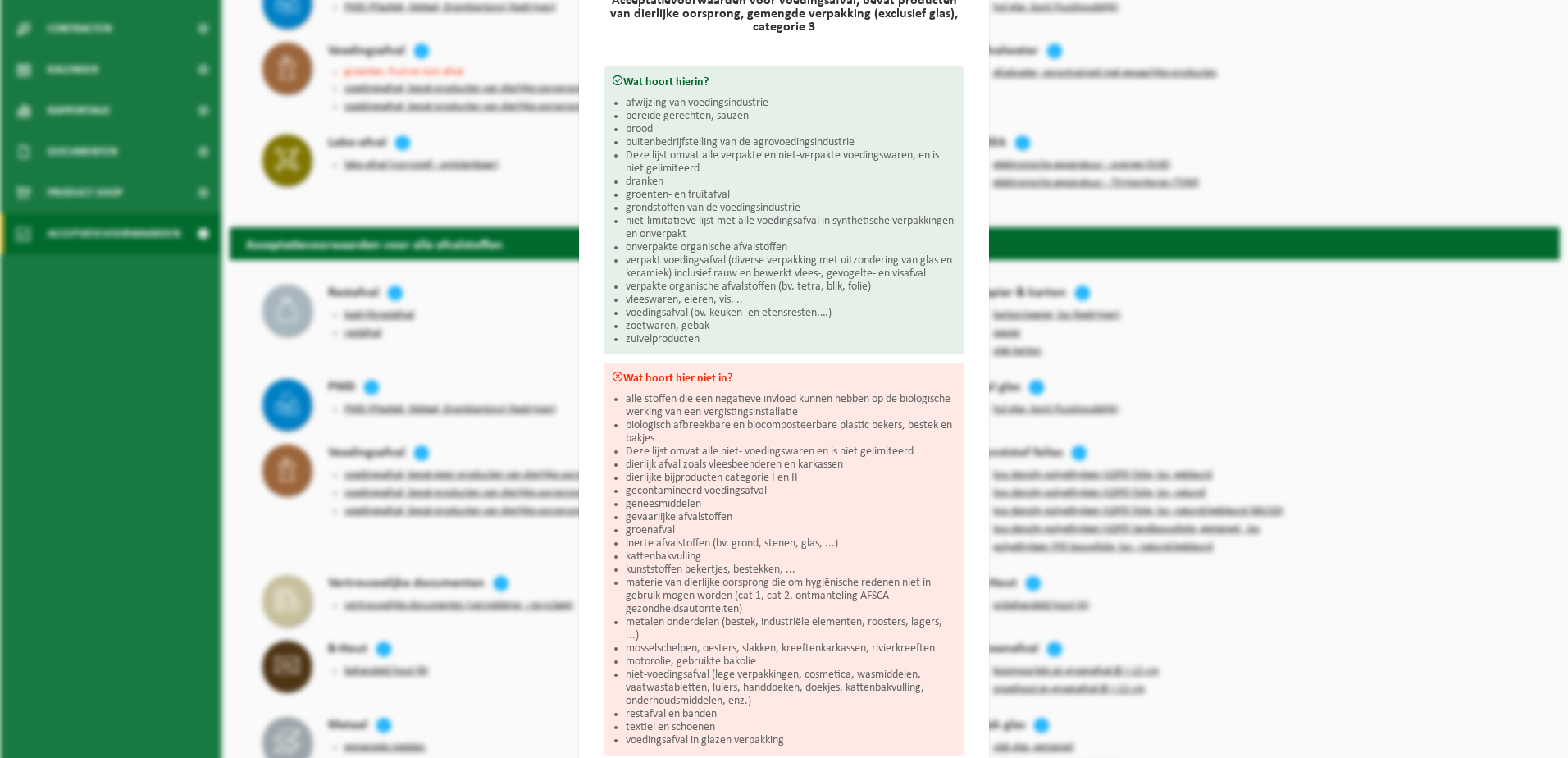
scroll to position [0, 0]
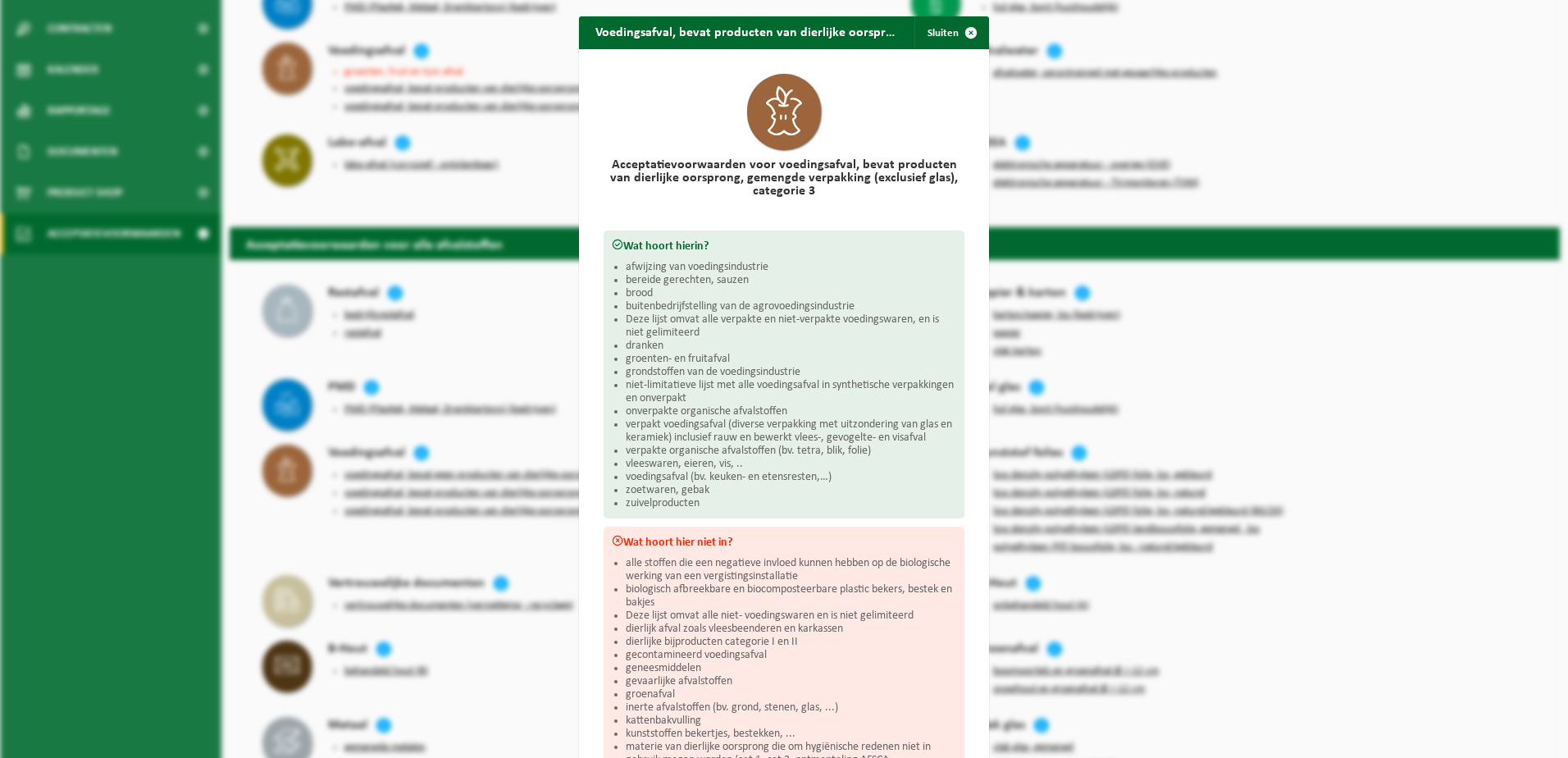
click at [1343, 110] on div "Voedingsafval, bevat producten van dierlijke oorsprong, gemengde verpakking (ex…" at bounding box center [784, 379] width 1568 height 758
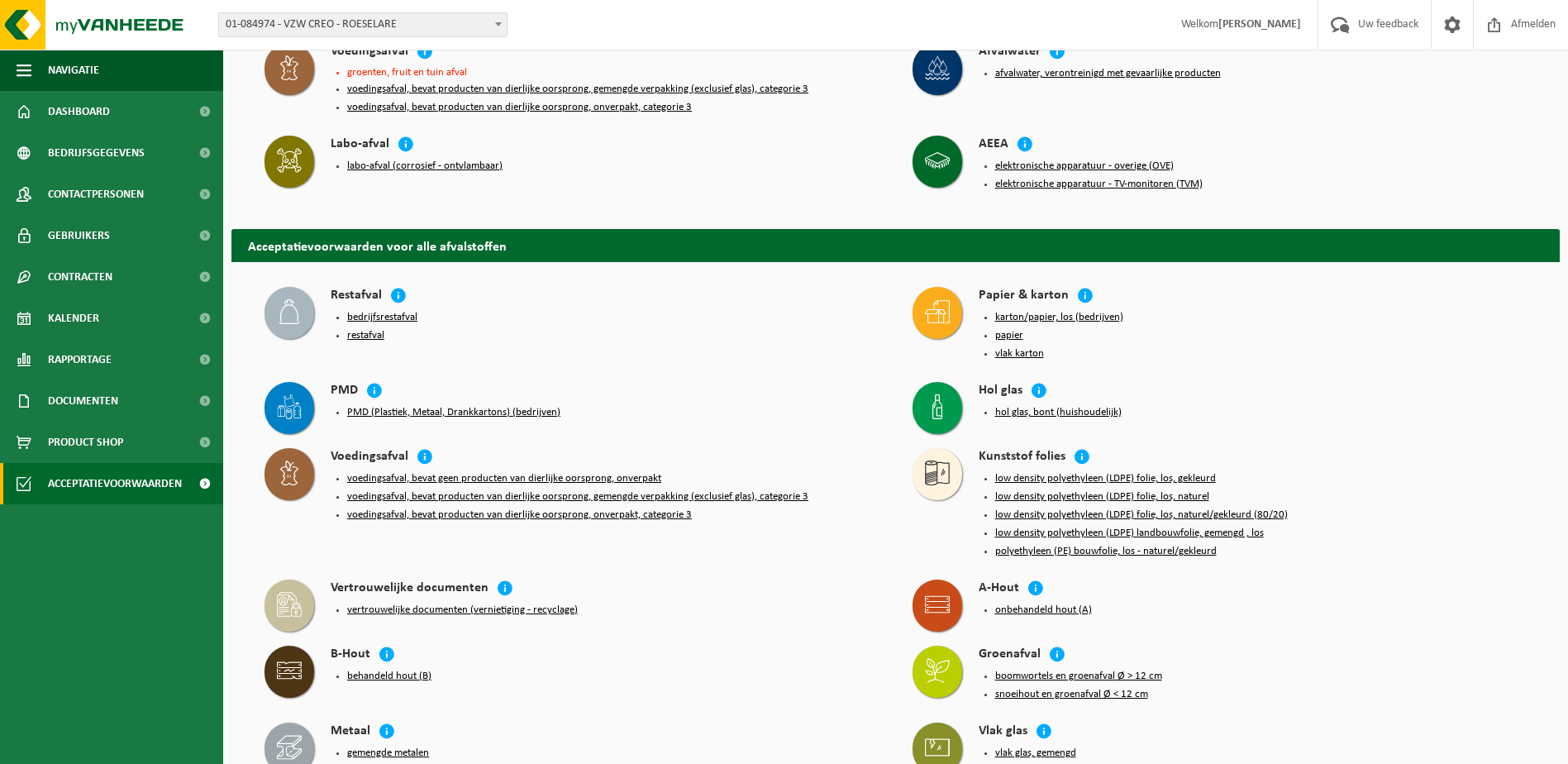
click at [561, 508] on button "voedingsafval, bevat producten van dierlijke oorsprong, onverpakt, categorie 3" at bounding box center [520, 515] width 345 height 14
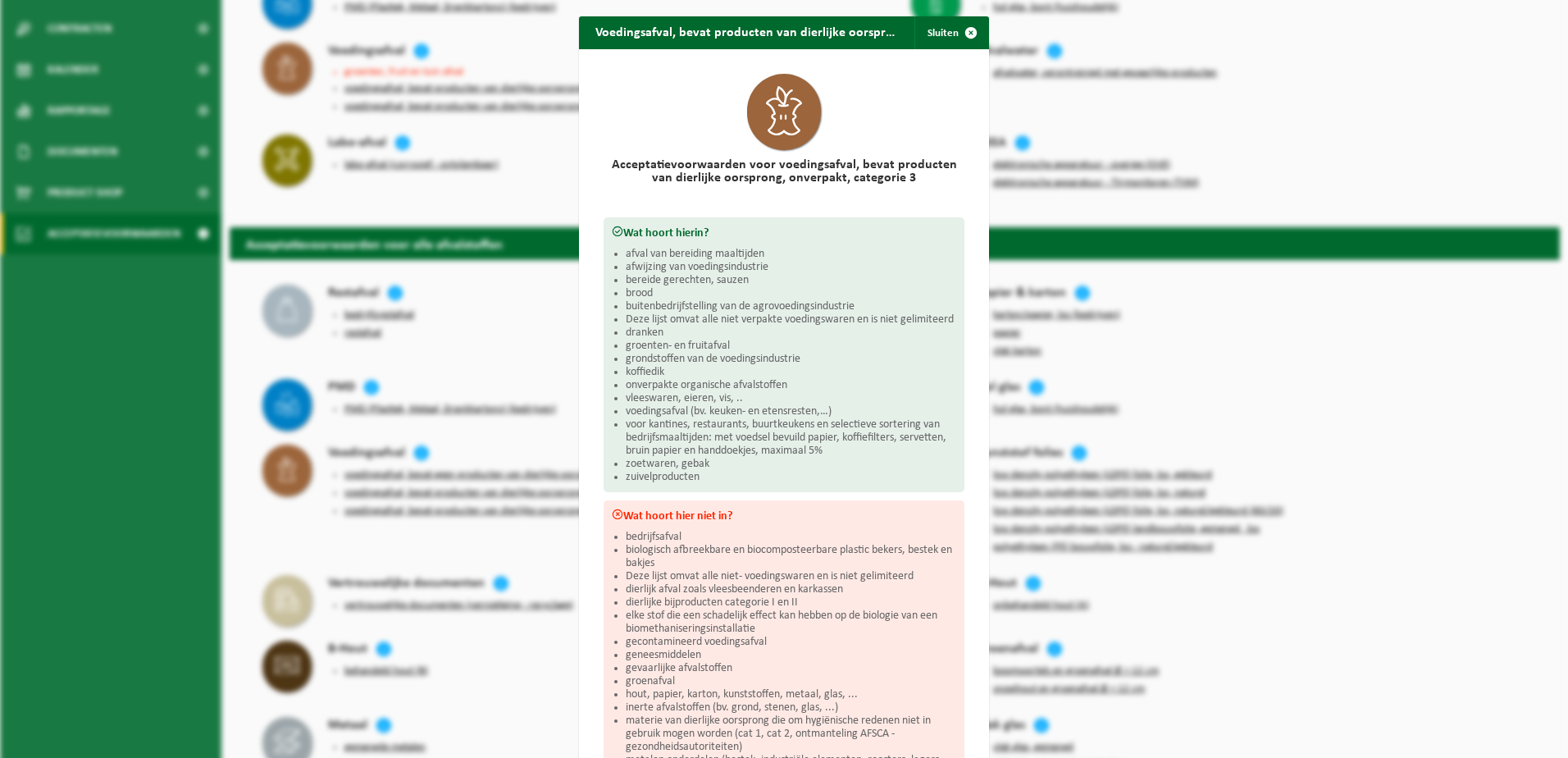
click at [902, 135] on div at bounding box center [784, 112] width 360 height 93
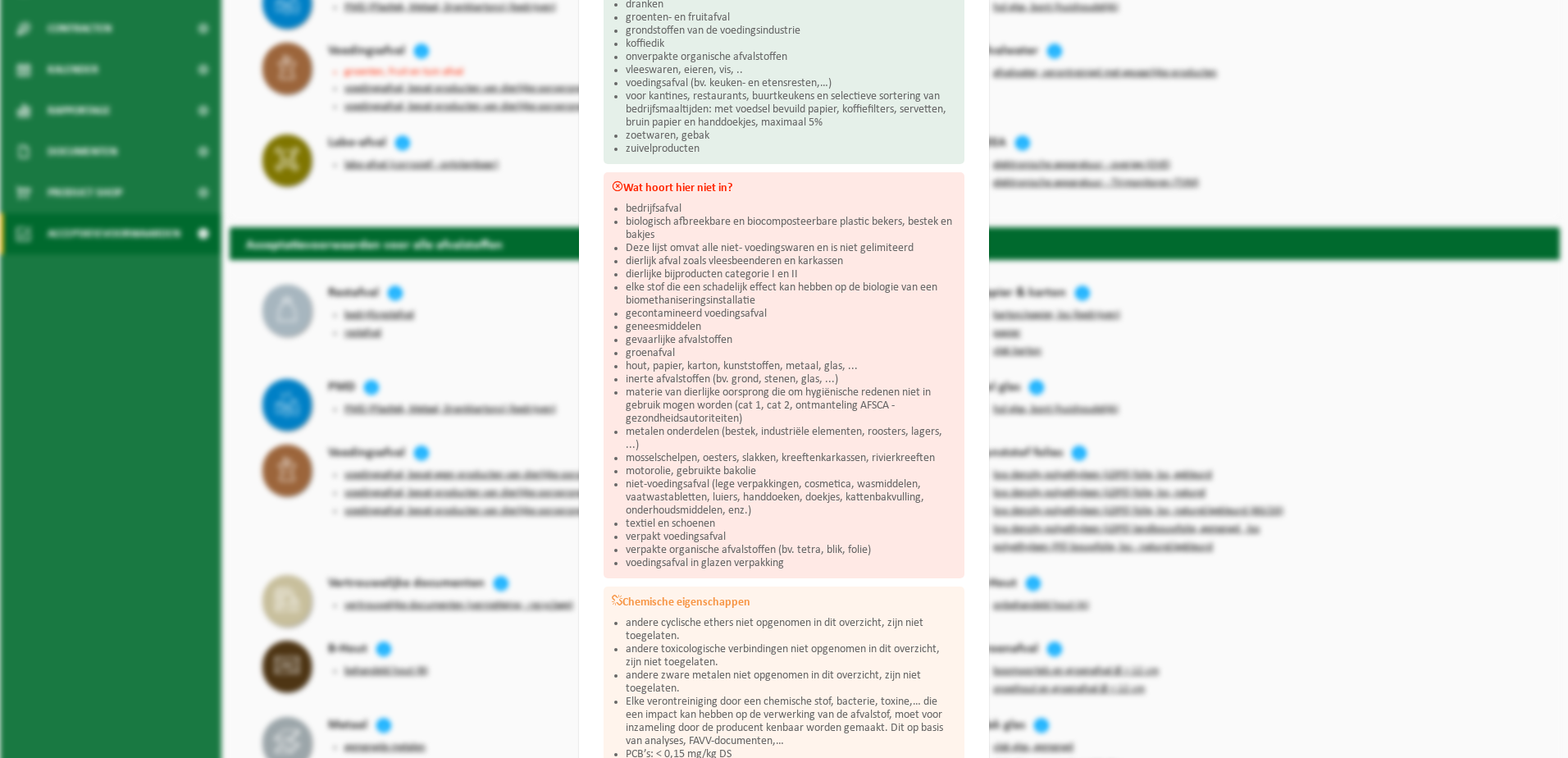
scroll to position [435, 0]
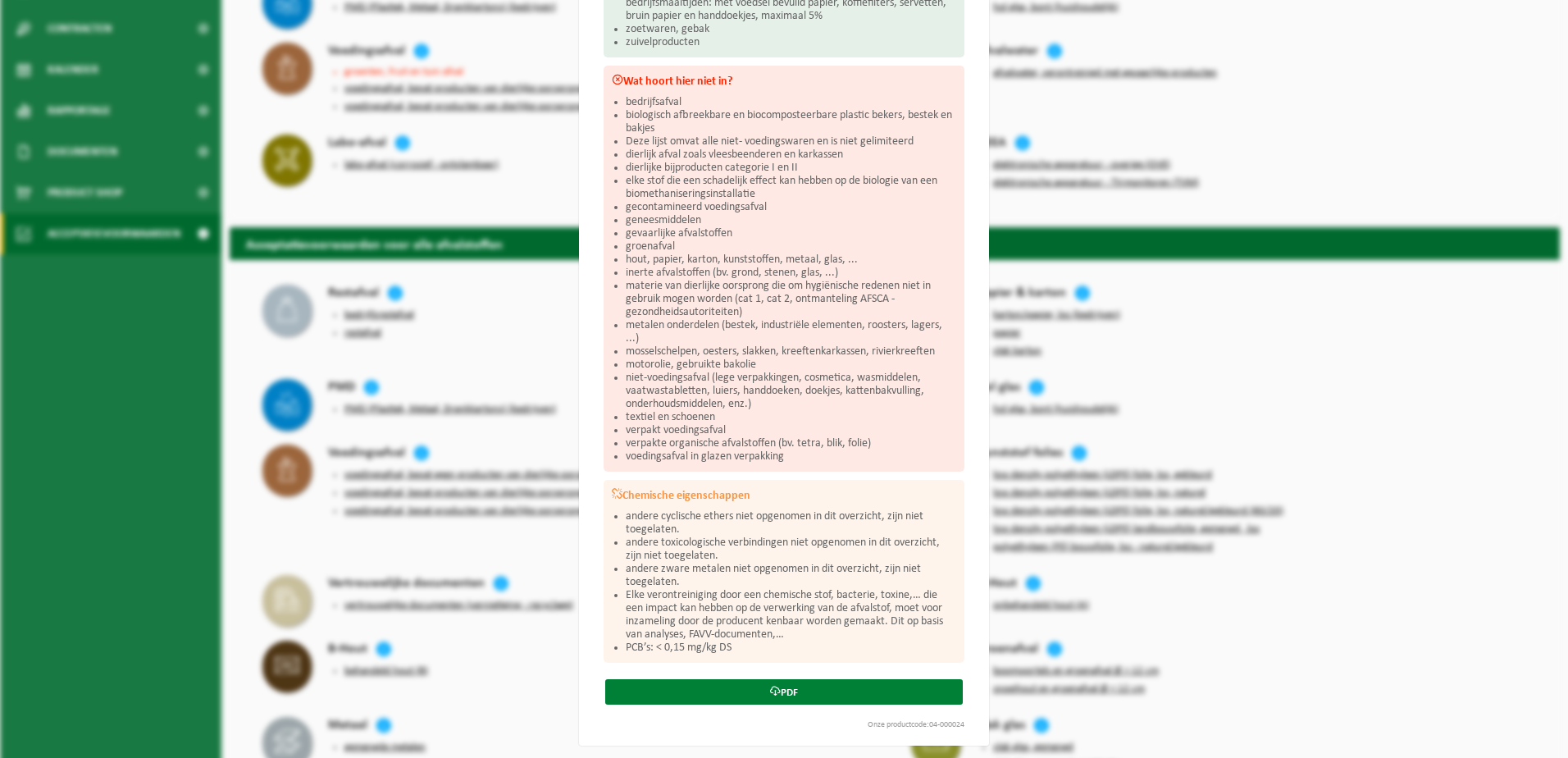
click at [776, 686] on link "PDF" at bounding box center [784, 691] width 358 height 25
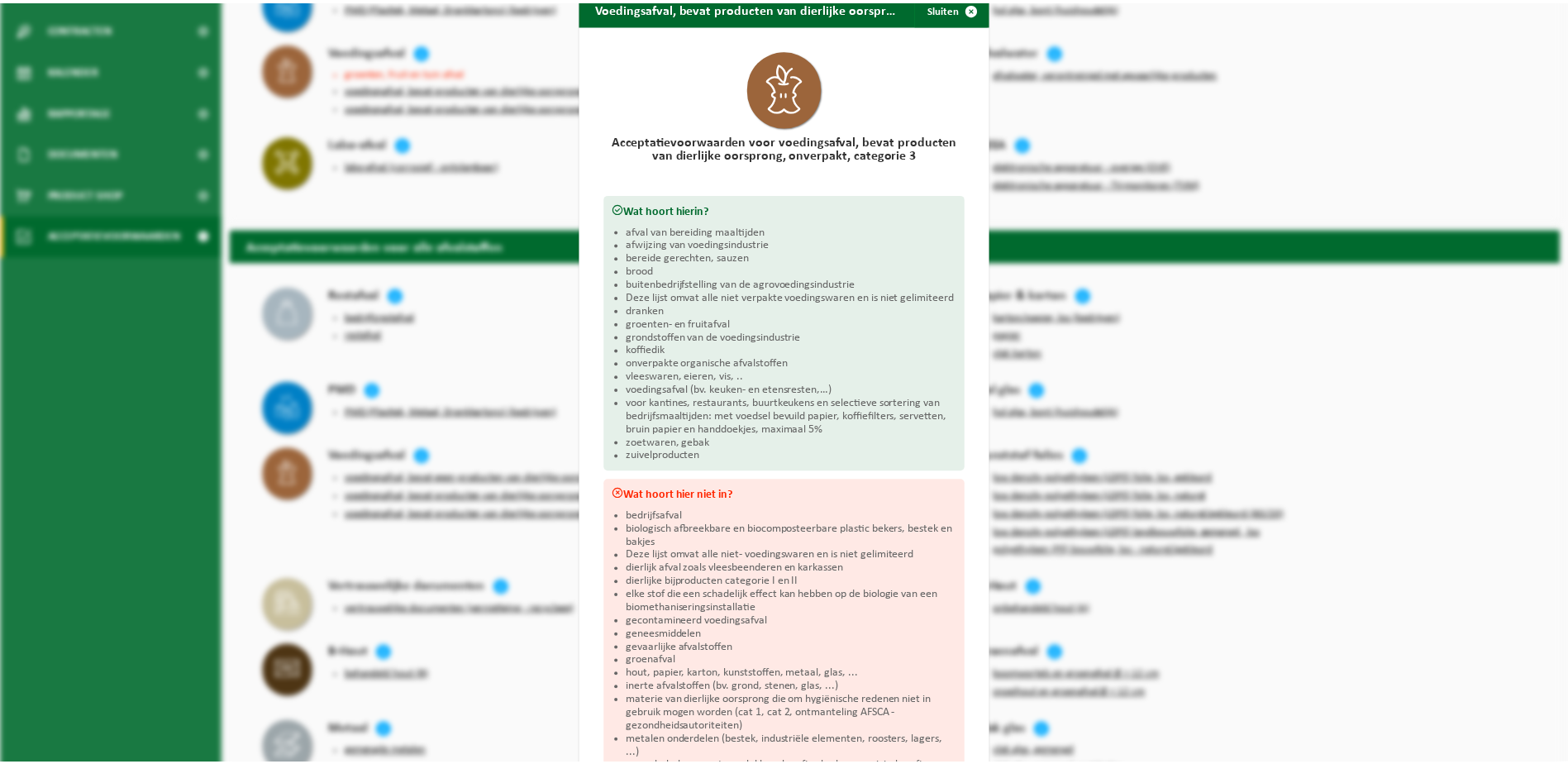
scroll to position [0, 0]
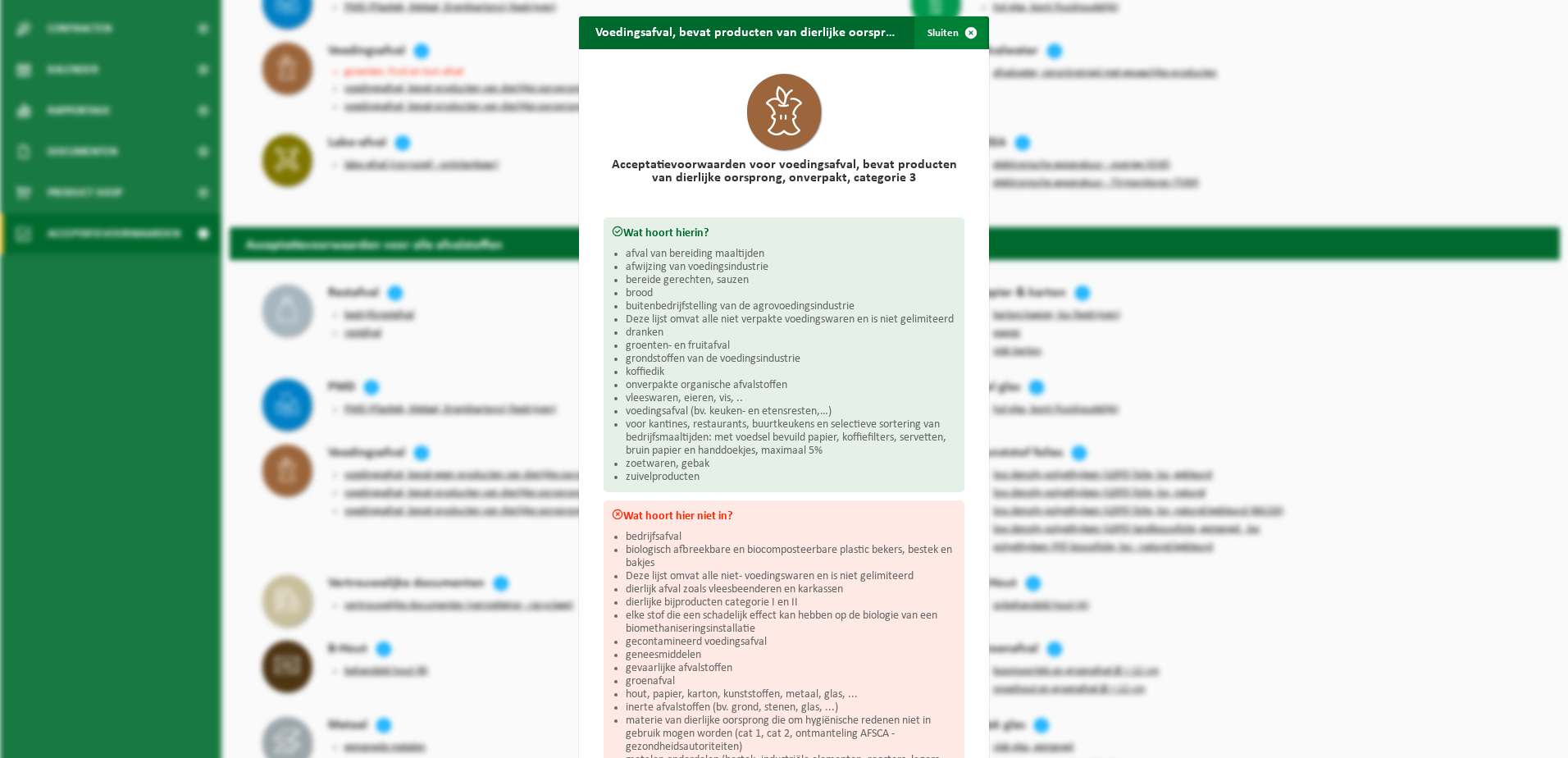
click at [960, 35] on span "button" at bounding box center [970, 32] width 33 height 33
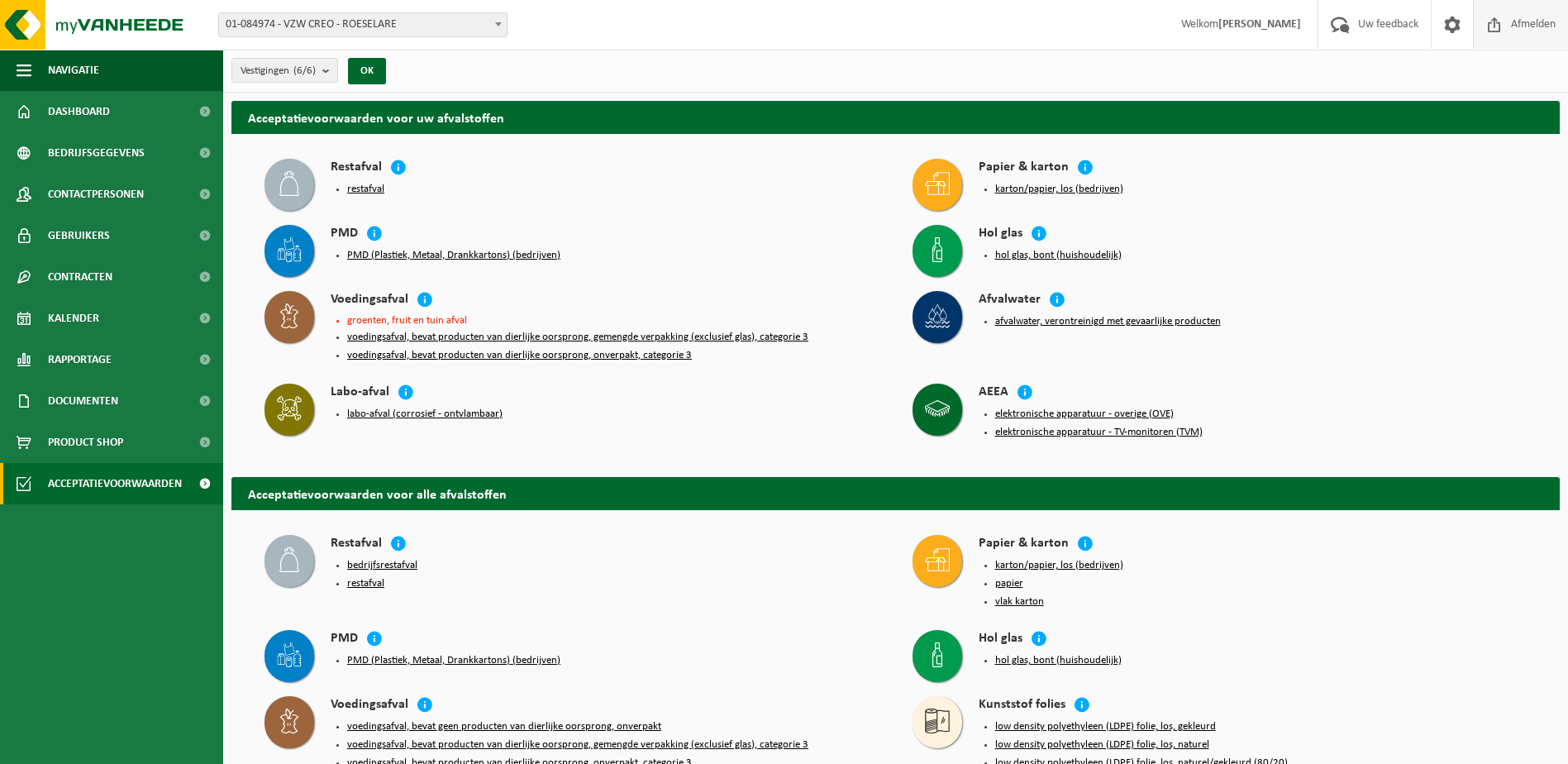
click at [1518, 28] on span "Afmelden" at bounding box center [1533, 24] width 53 height 48
